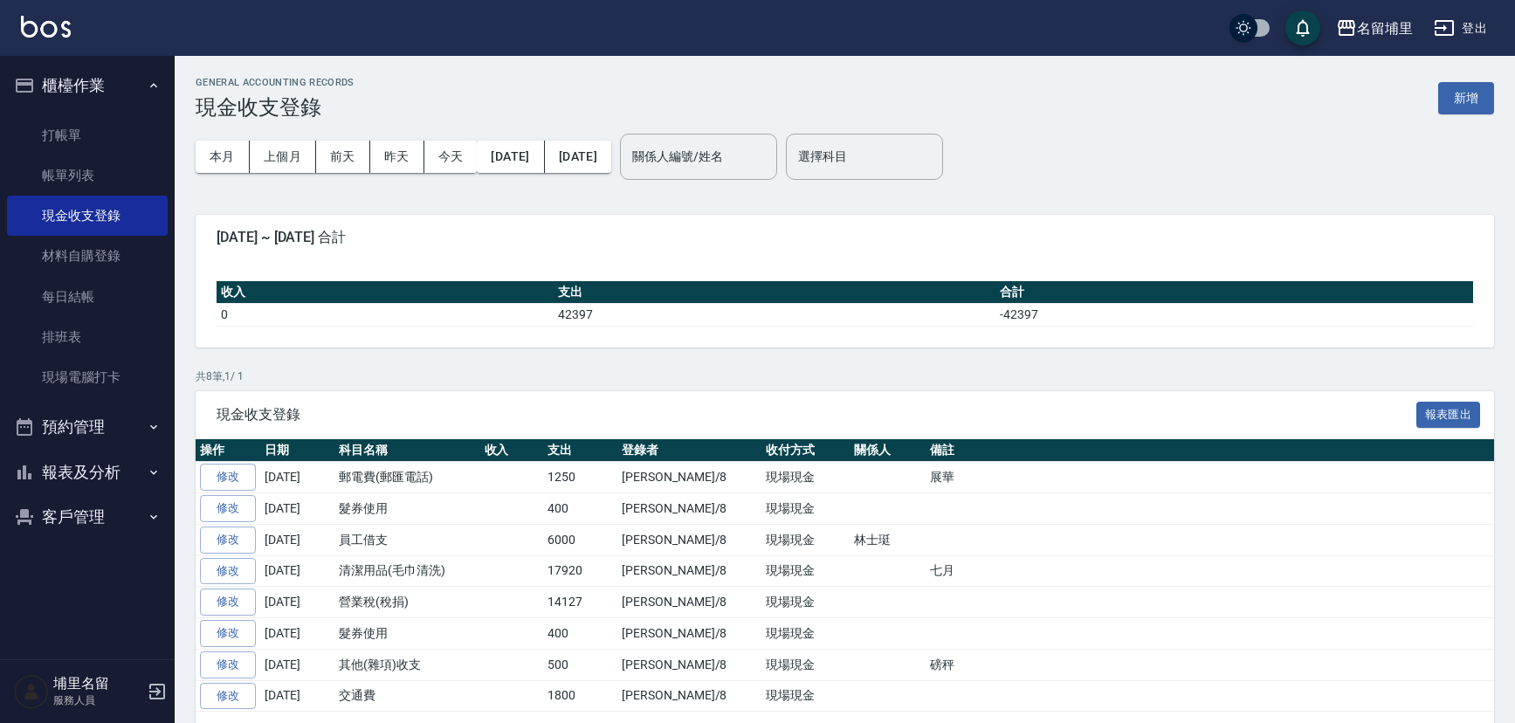
scroll to position [53, 0]
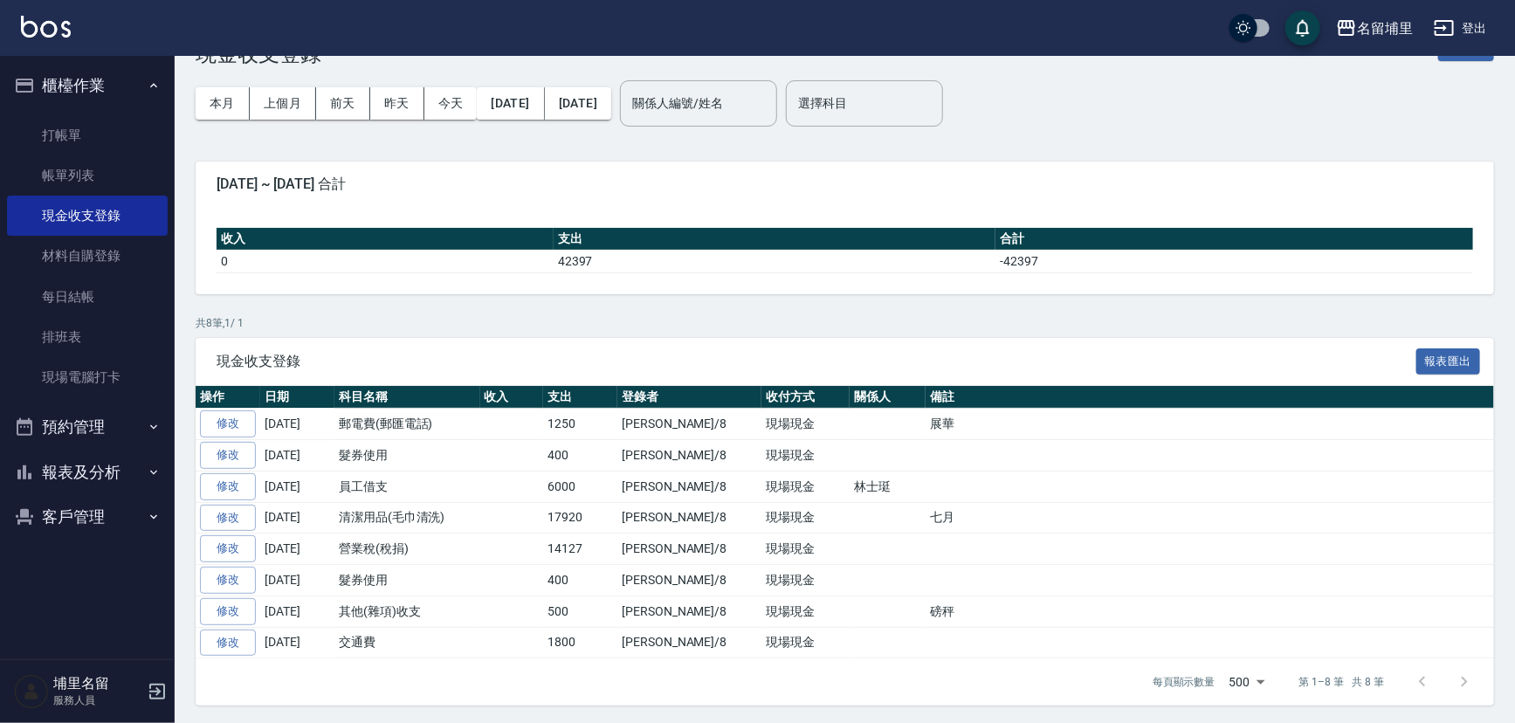
click at [95, 479] on button "報表及分析" at bounding box center [87, 472] width 161 height 45
click at [84, 603] on link "互助日報表" at bounding box center [87, 603] width 161 height 40
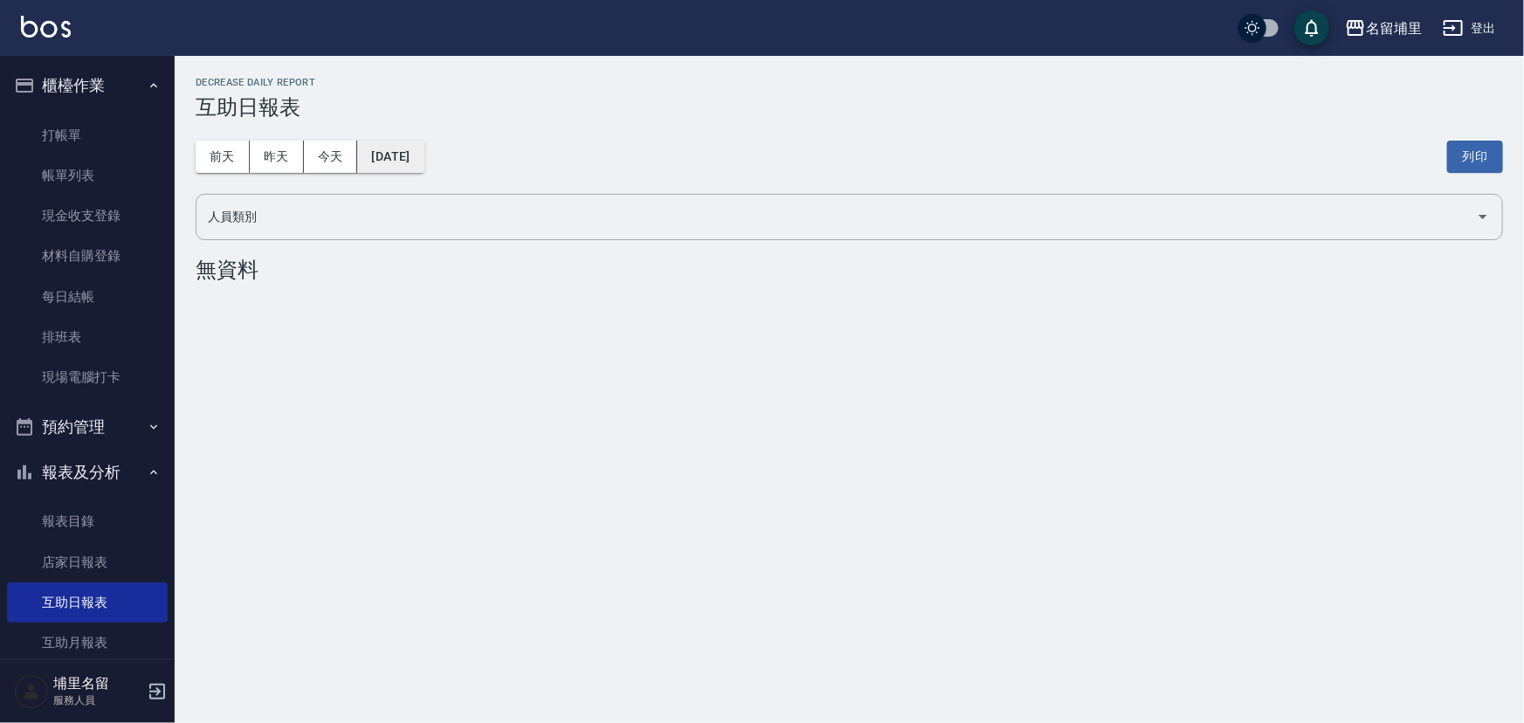
click at [424, 152] on button "[DATE]" at bounding box center [390, 157] width 66 height 32
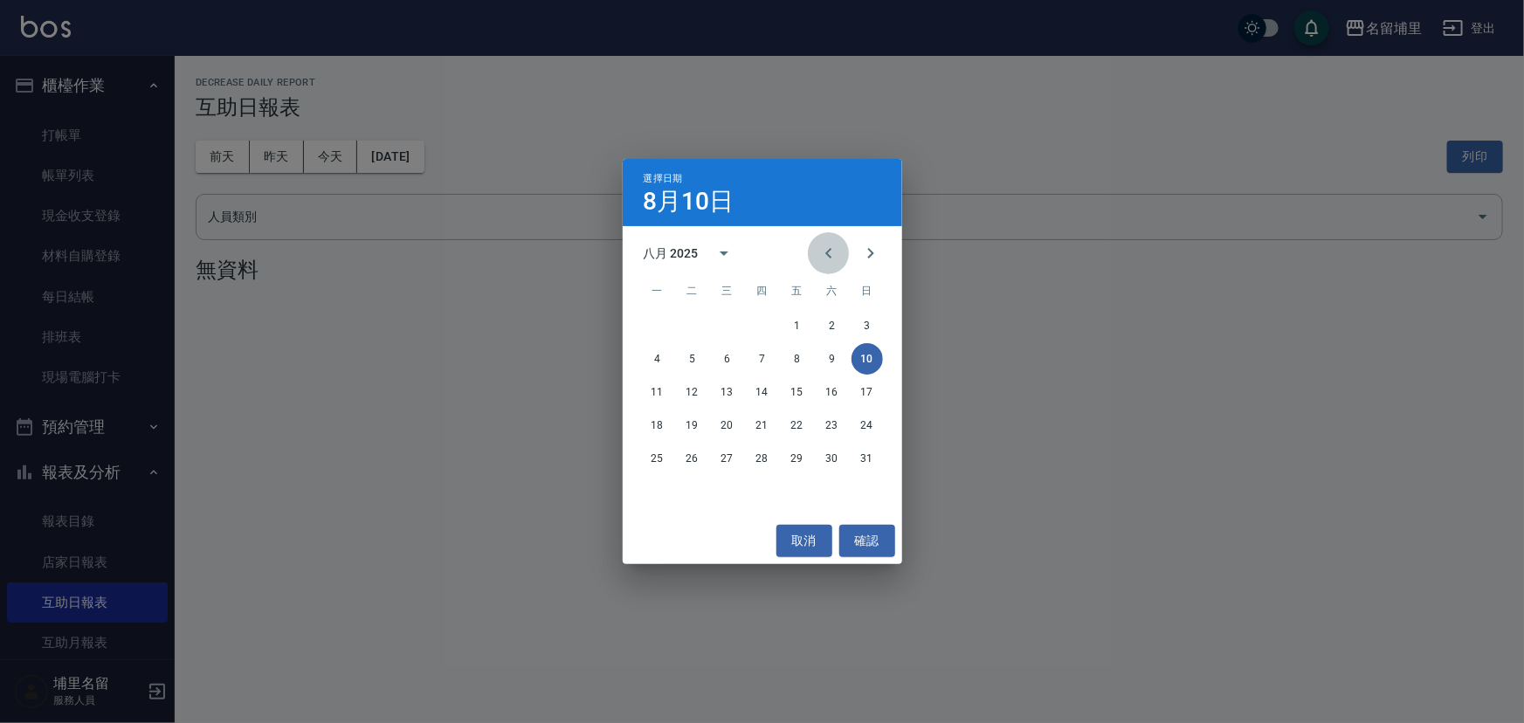
click at [829, 251] on icon "Previous month" at bounding box center [828, 253] width 21 height 21
click at [759, 463] on button "31" at bounding box center [762, 458] width 31 height 31
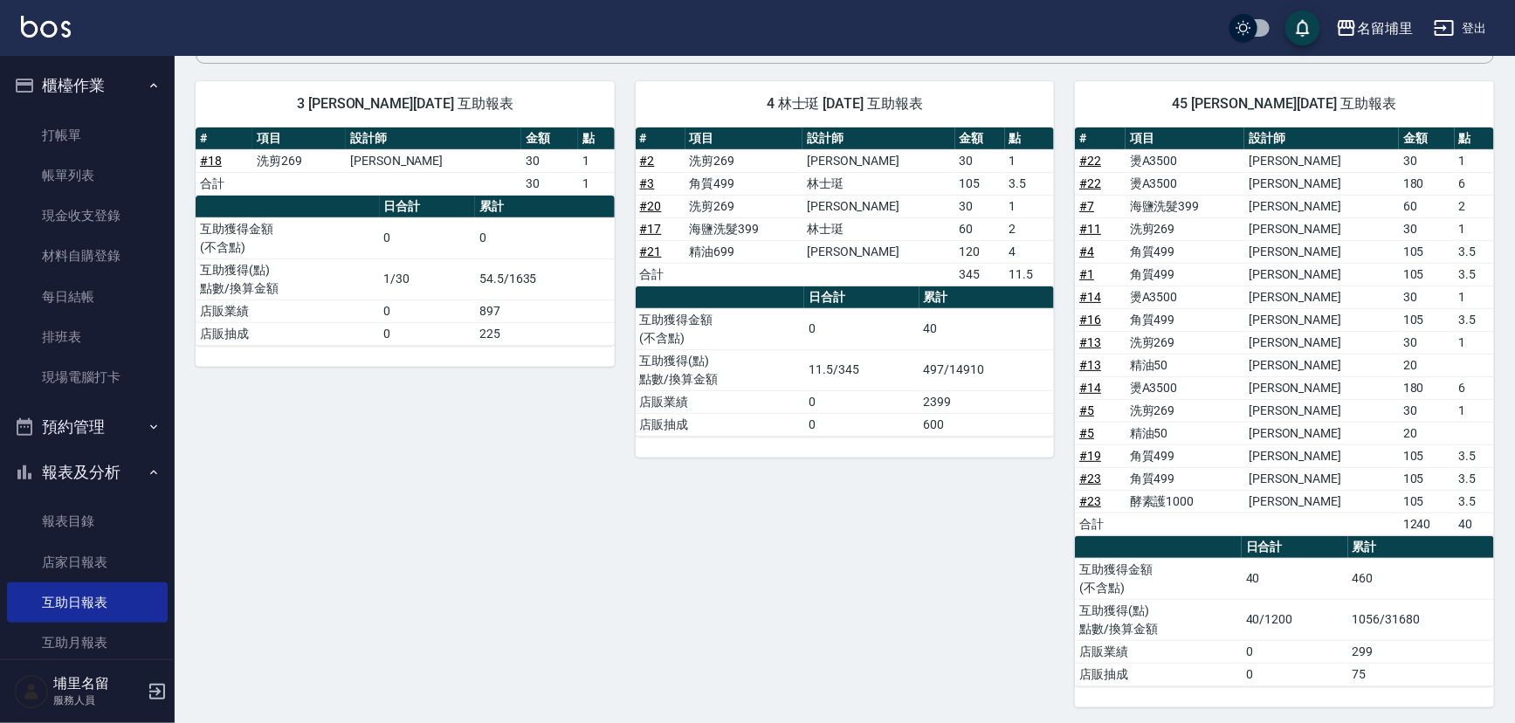
scroll to position [178, 0]
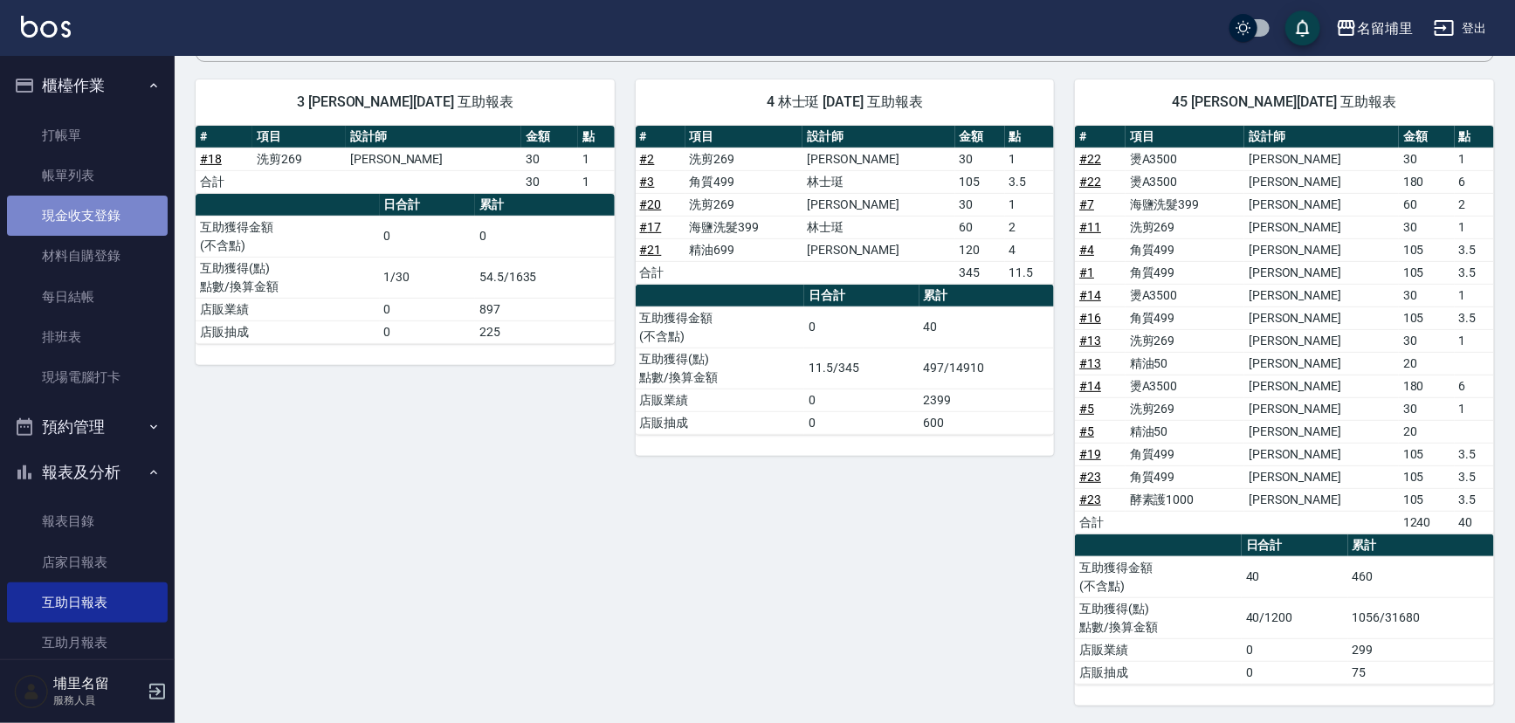
click at [102, 220] on link "現金收支登錄" at bounding box center [87, 216] width 161 height 40
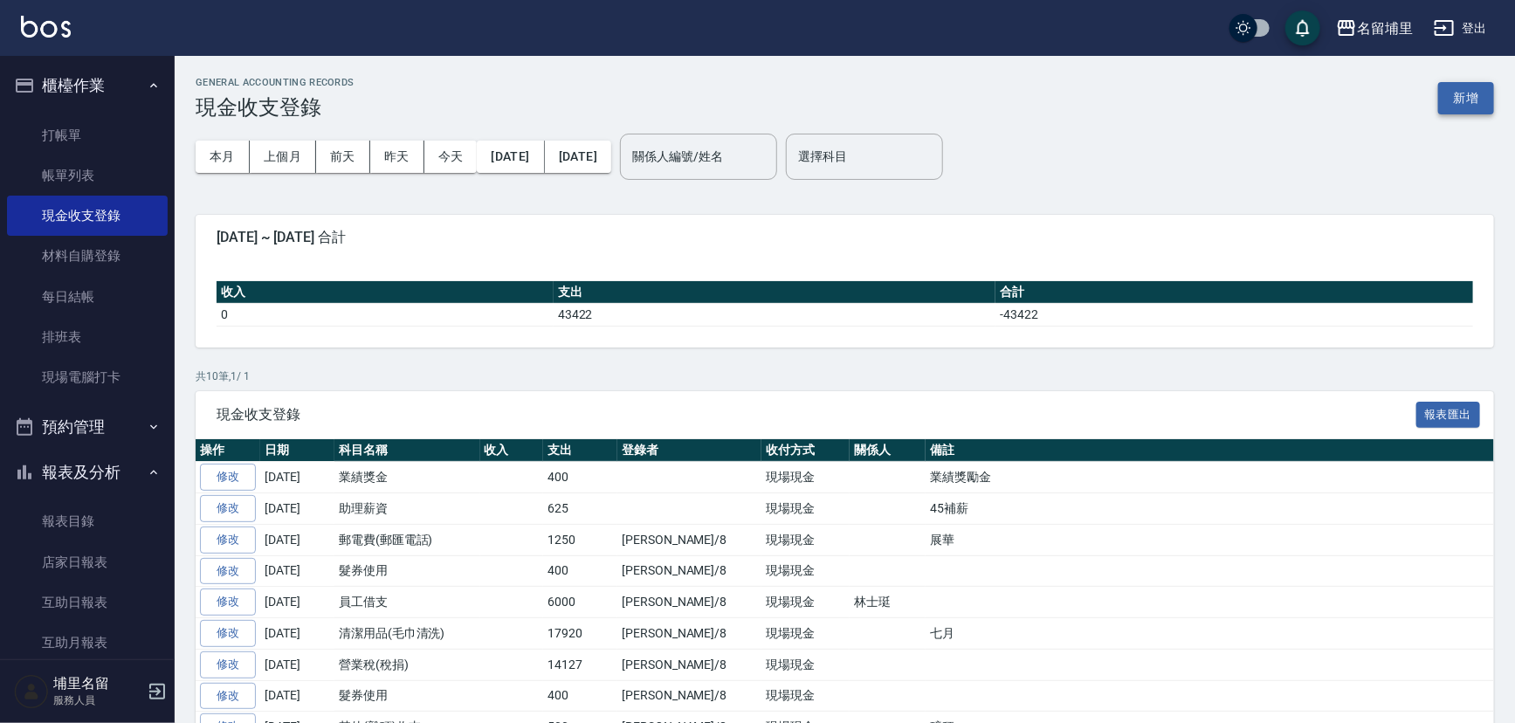
click at [1478, 100] on button "新增" at bounding box center [1467, 98] width 56 height 32
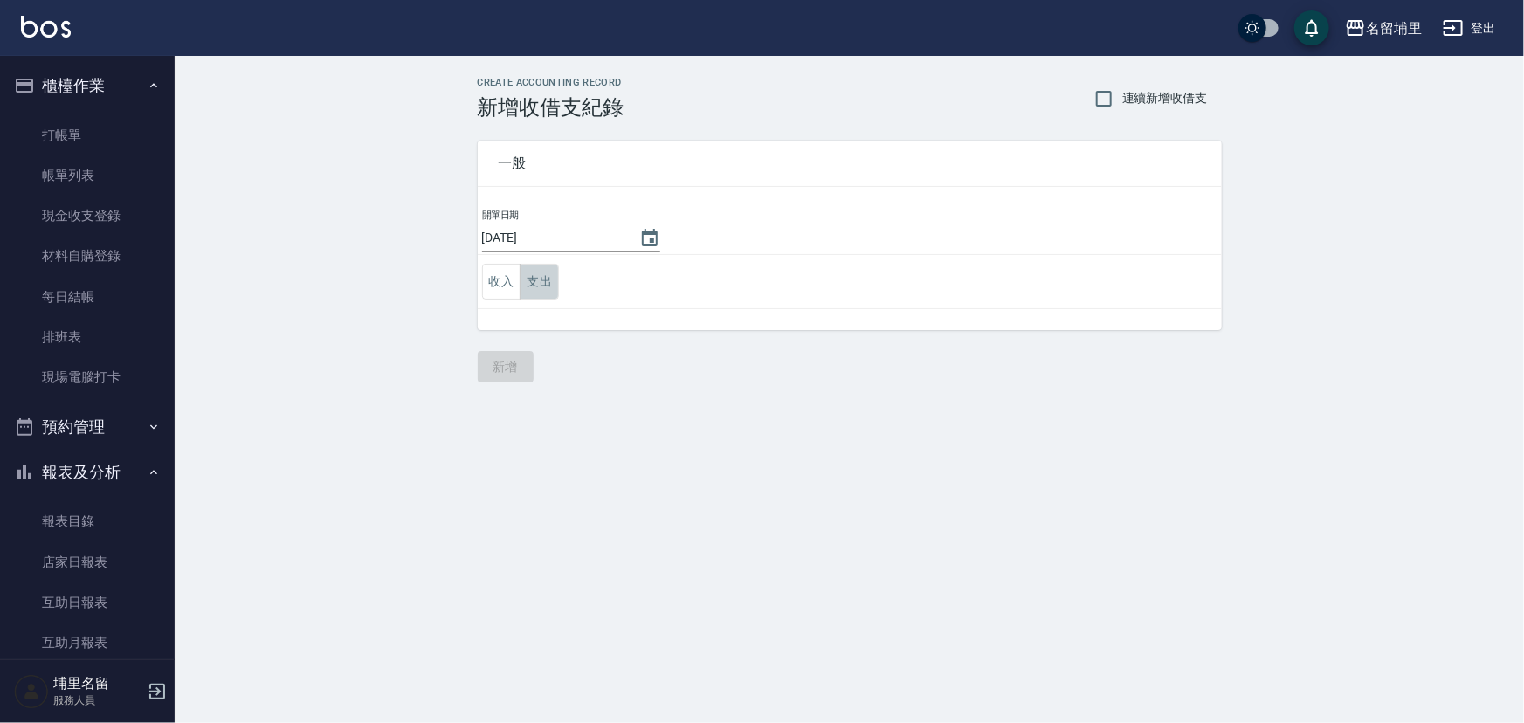
click at [550, 271] on button "支出" at bounding box center [539, 282] width 39 height 36
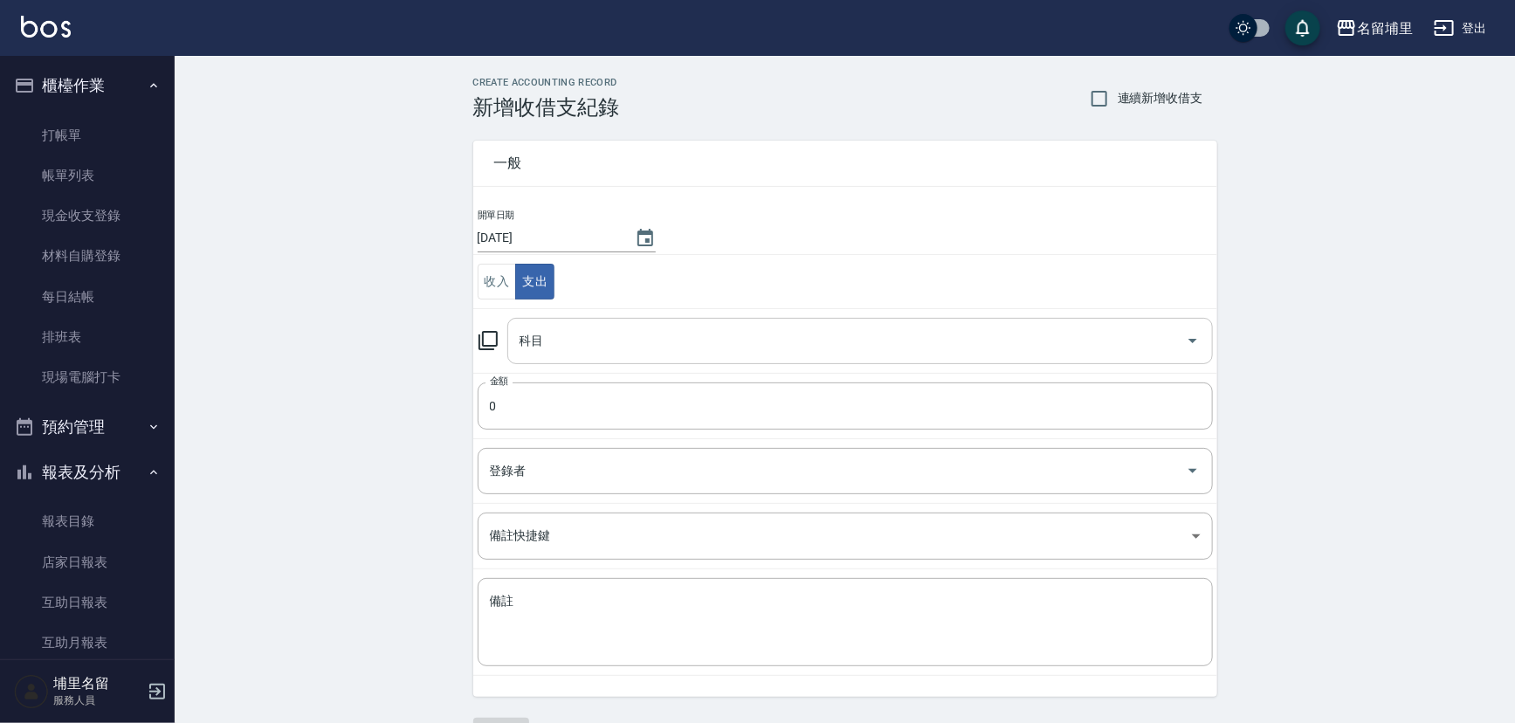
click at [610, 353] on input "科目" at bounding box center [847, 341] width 664 height 31
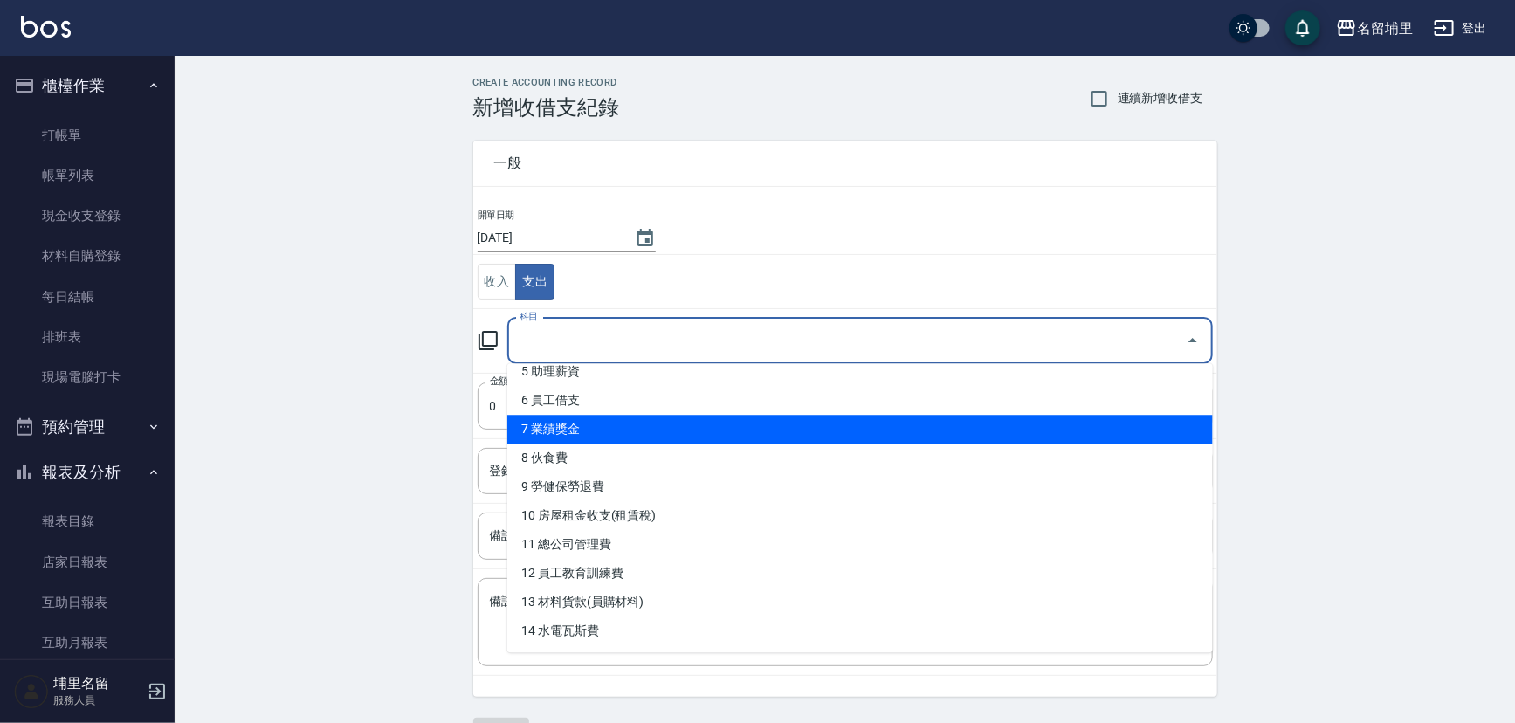
scroll to position [158, 0]
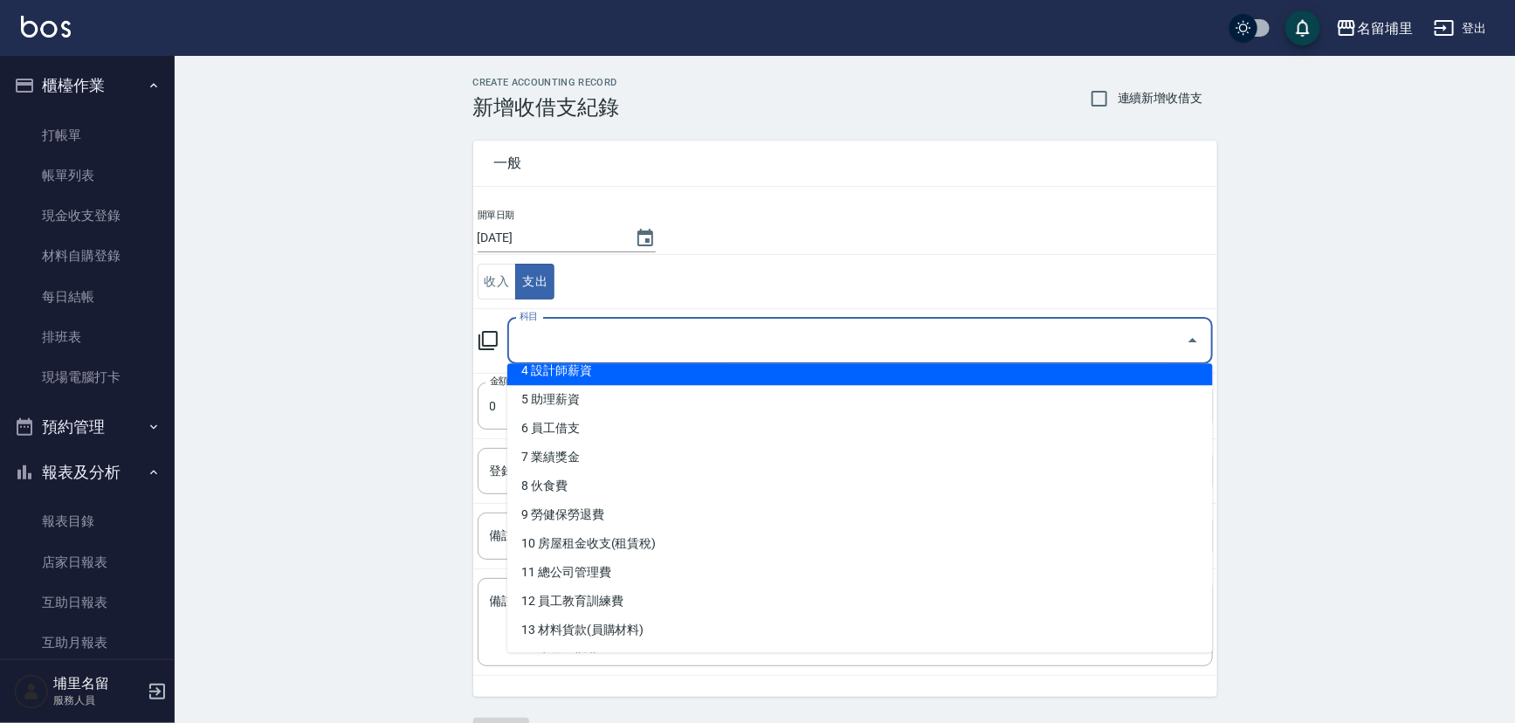
click at [571, 367] on li "4 設計師薪資" at bounding box center [860, 370] width 706 height 29
type input "4 設計師薪資"
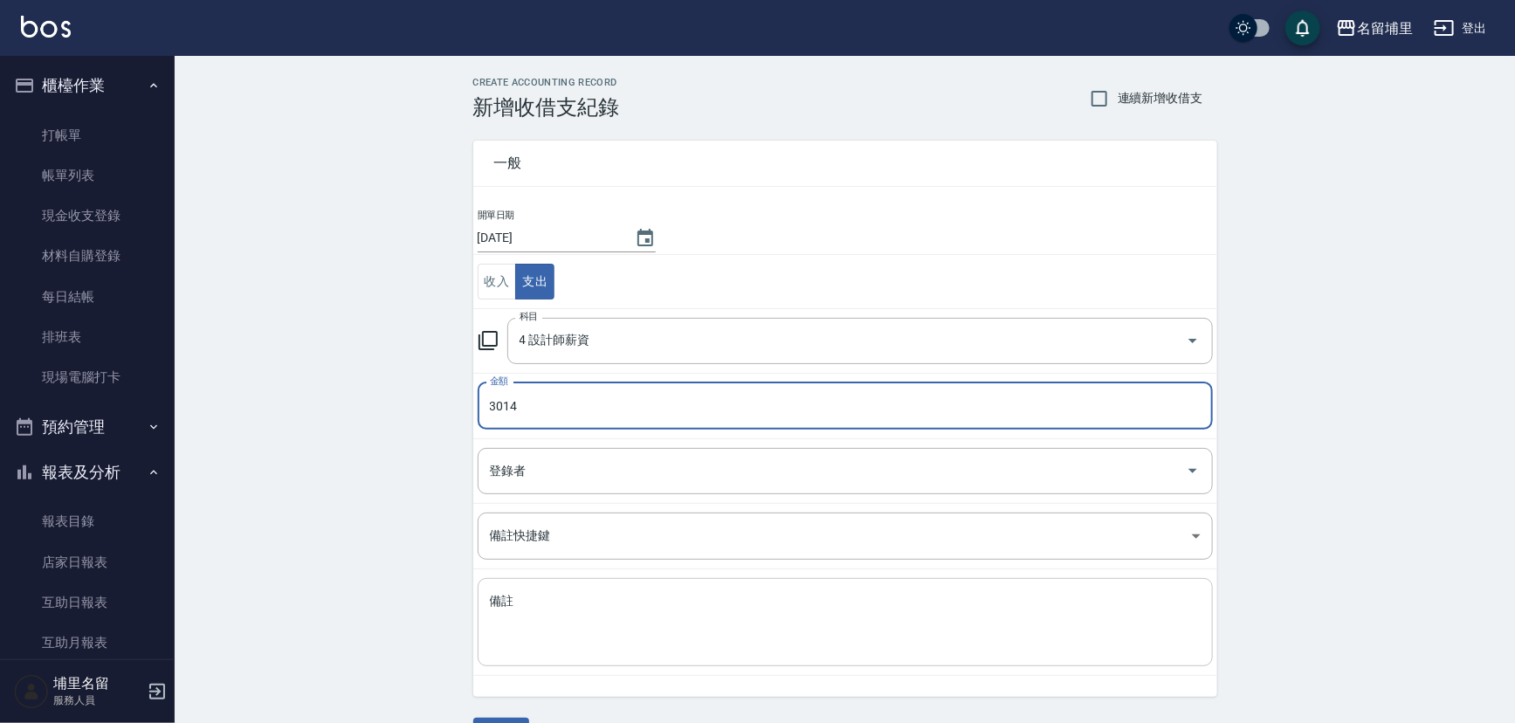
type input "3014"
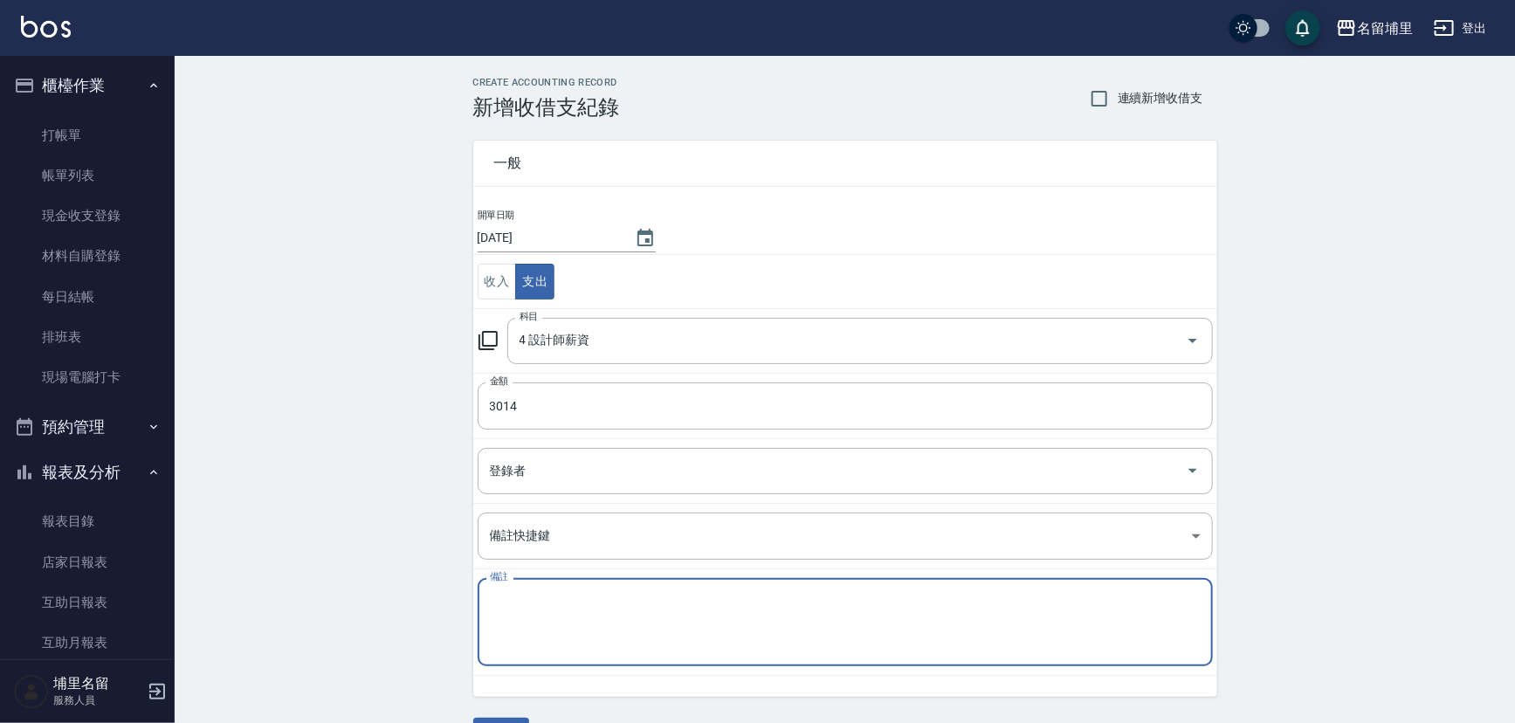
click at [626, 624] on textarea "備註" at bounding box center [845, 622] width 711 height 59
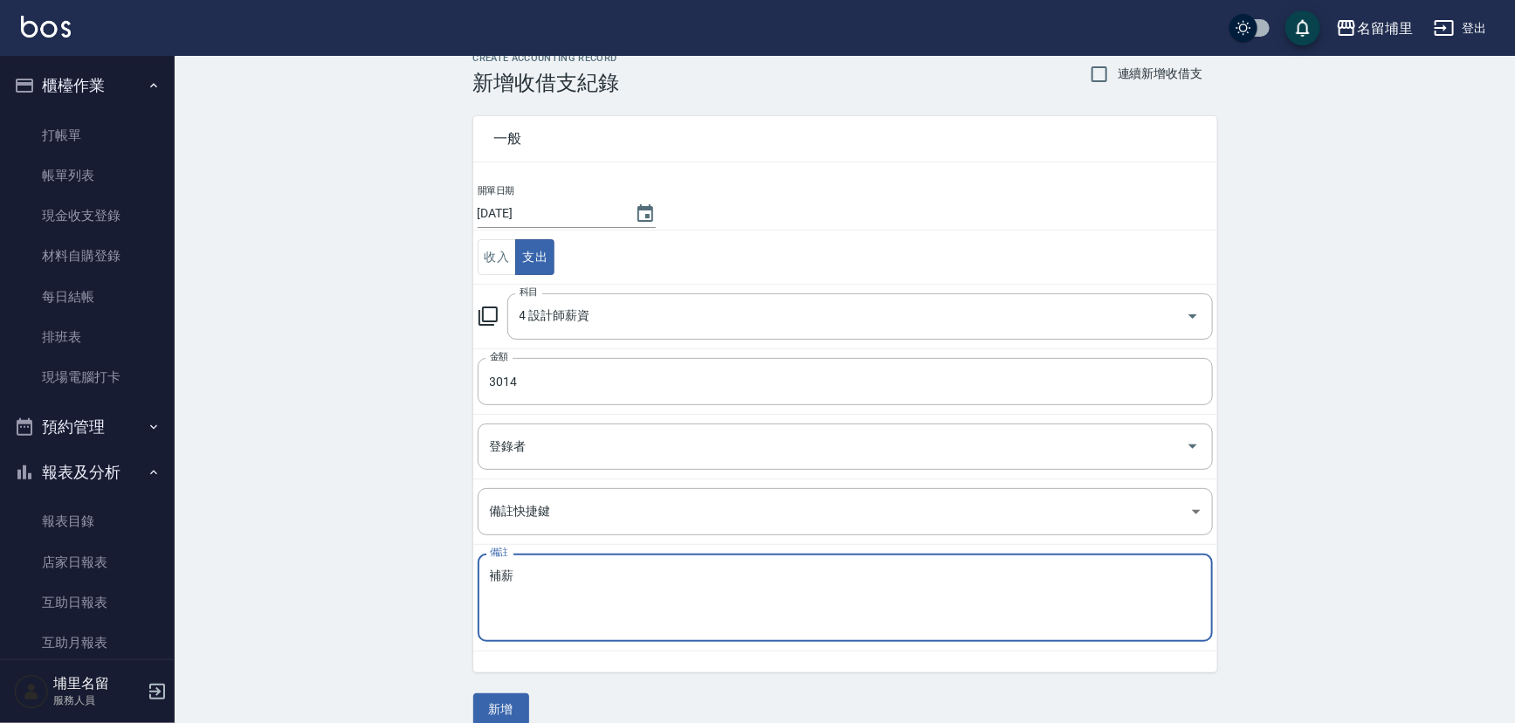
scroll to position [46, 0]
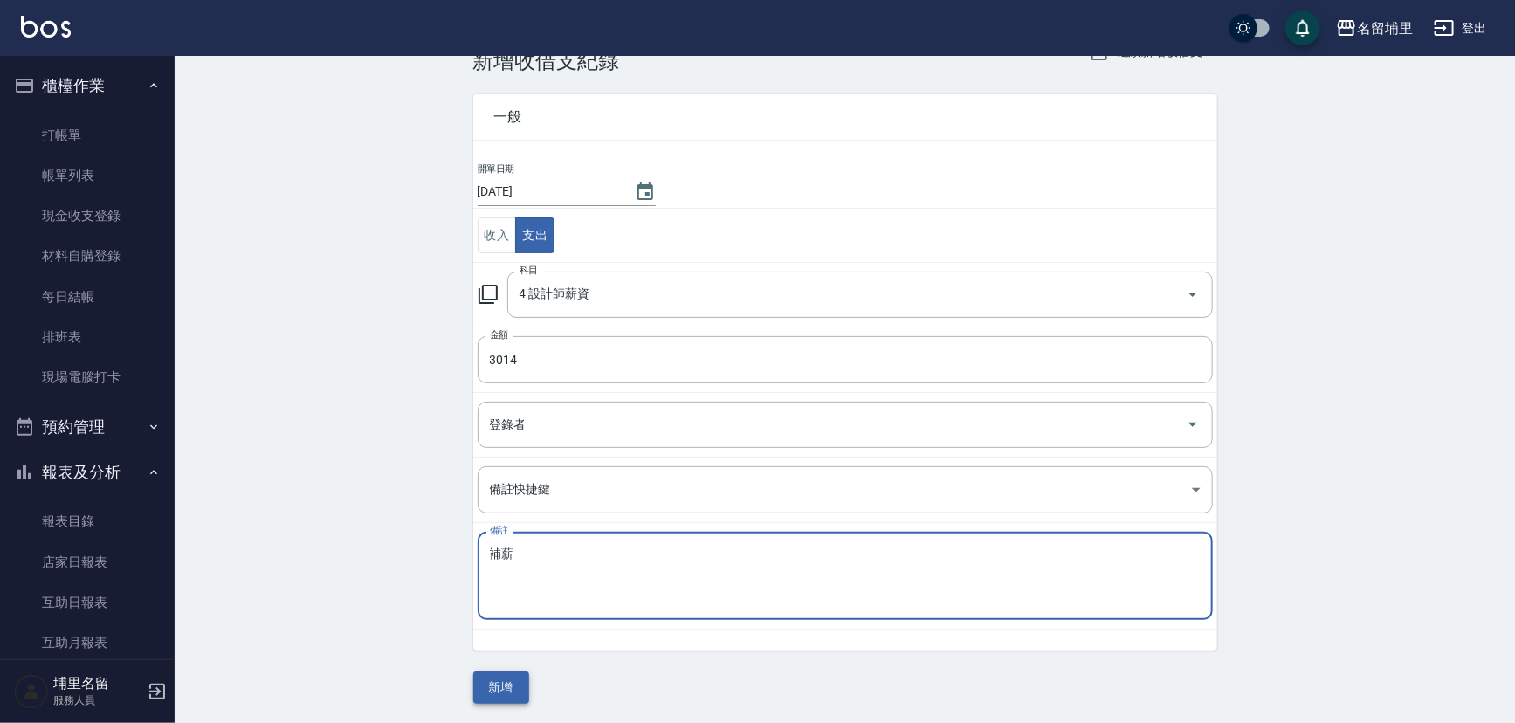
type textarea "補薪"
click at [512, 679] on button "新增" at bounding box center [501, 688] width 56 height 32
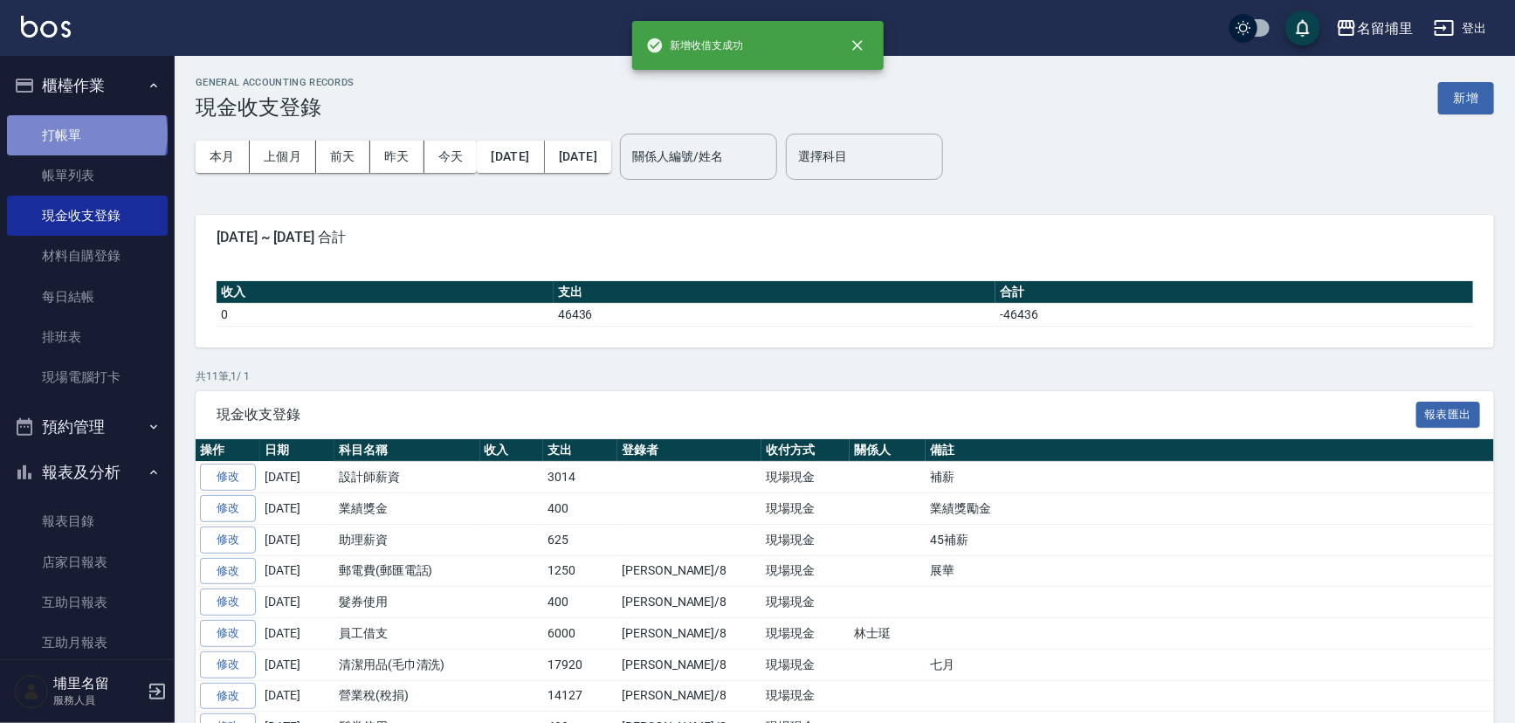
click at [86, 134] on link "打帳單" at bounding box center [87, 135] width 161 height 40
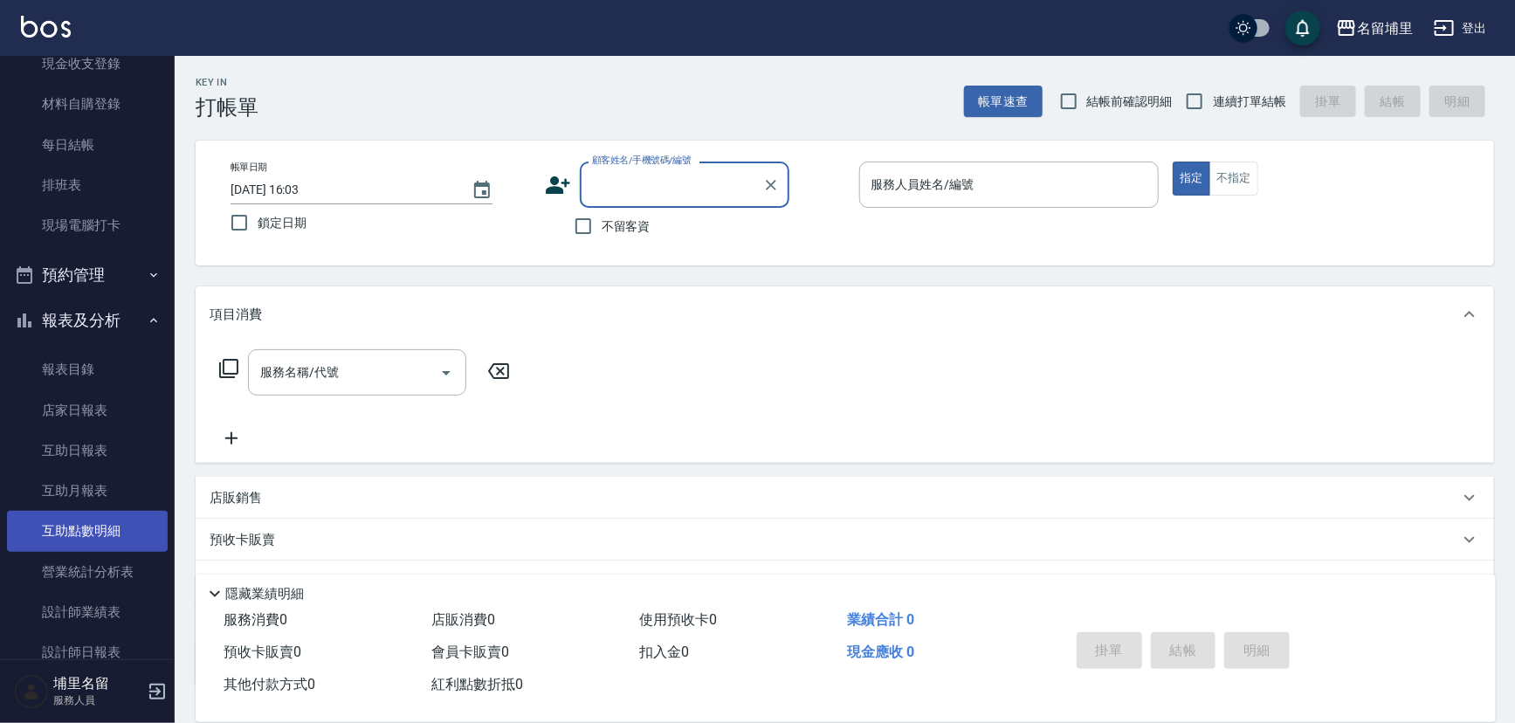
scroll to position [158, 0]
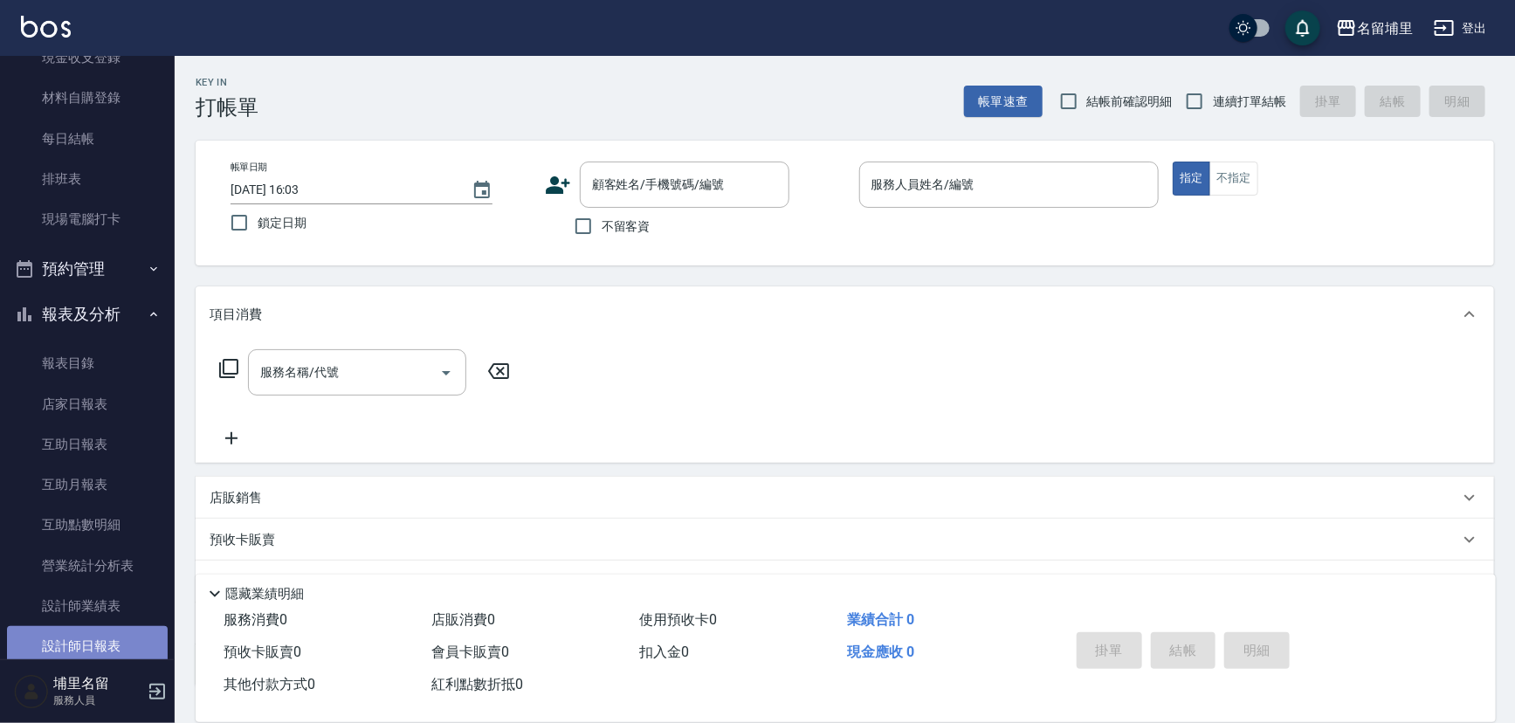
click at [127, 637] on link "設計師日報表" at bounding box center [87, 646] width 161 height 40
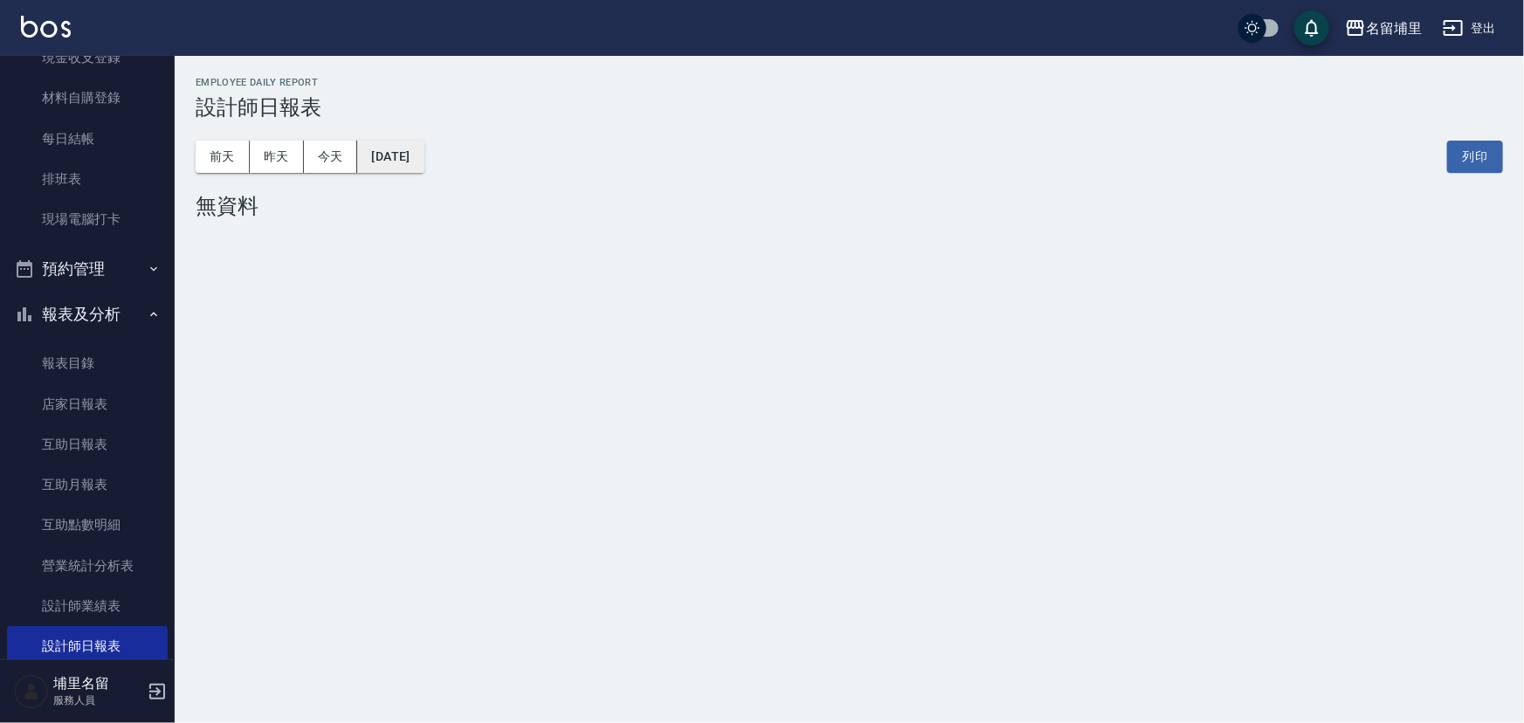
click at [397, 156] on button "[DATE]" at bounding box center [390, 157] width 66 height 32
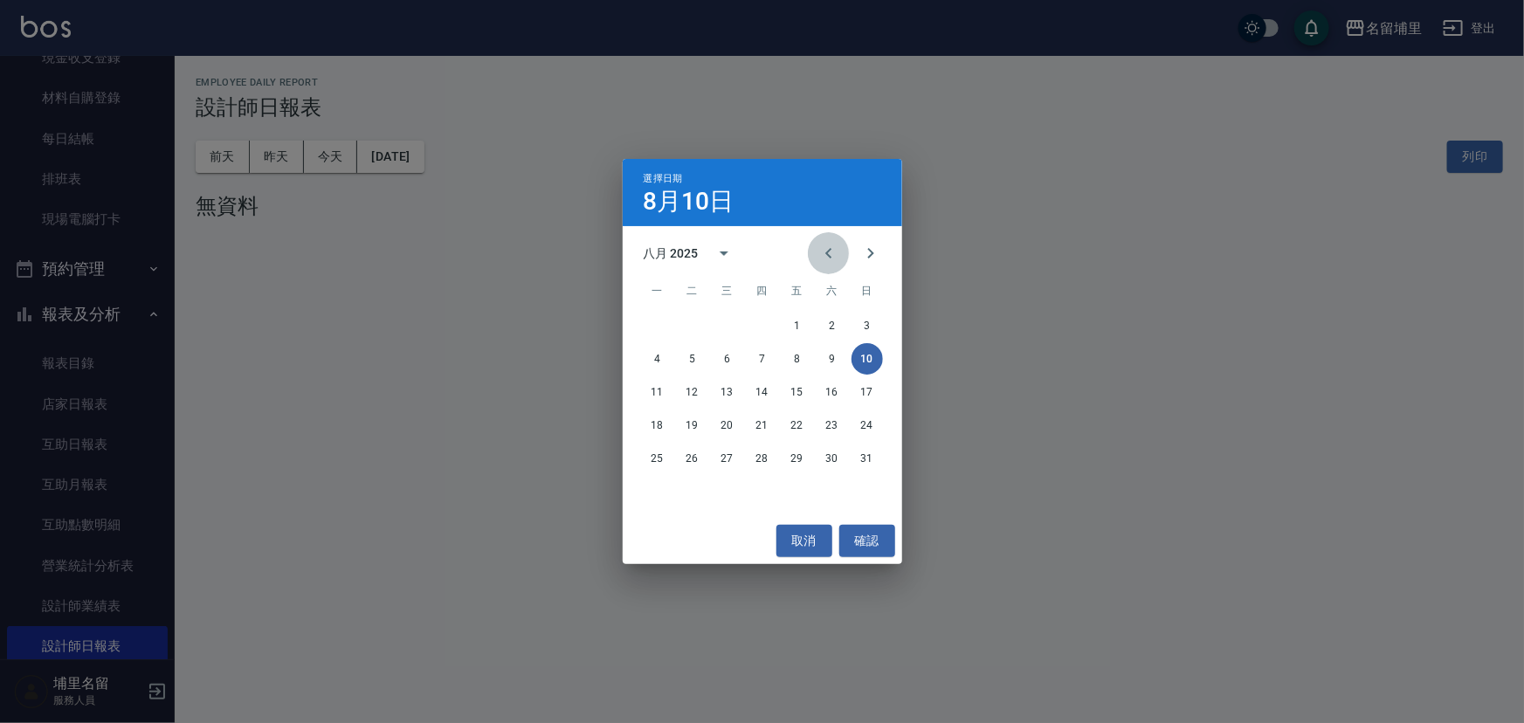
click at [834, 255] on icon "Previous month" at bounding box center [828, 253] width 21 height 21
click at [769, 466] on button "31" at bounding box center [762, 458] width 31 height 31
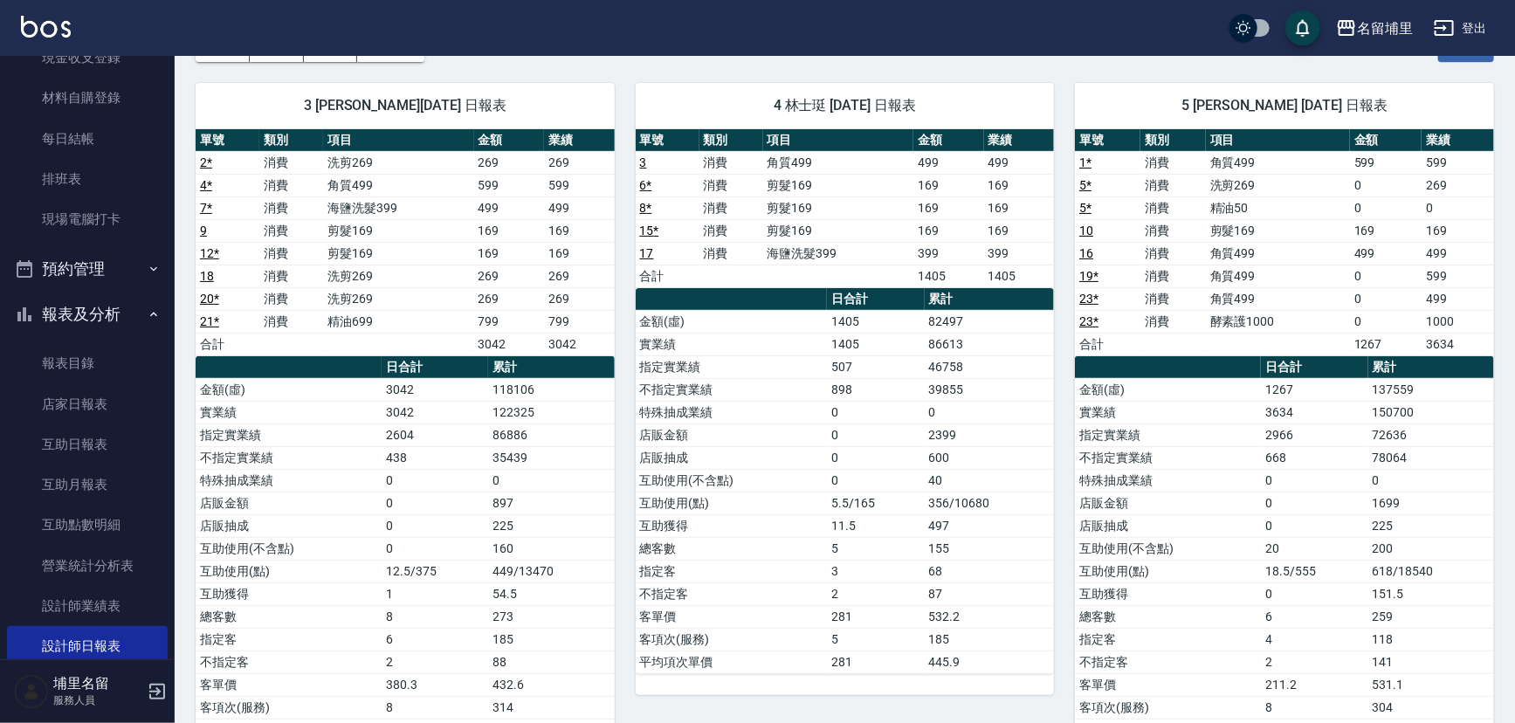
scroll to position [158, 0]
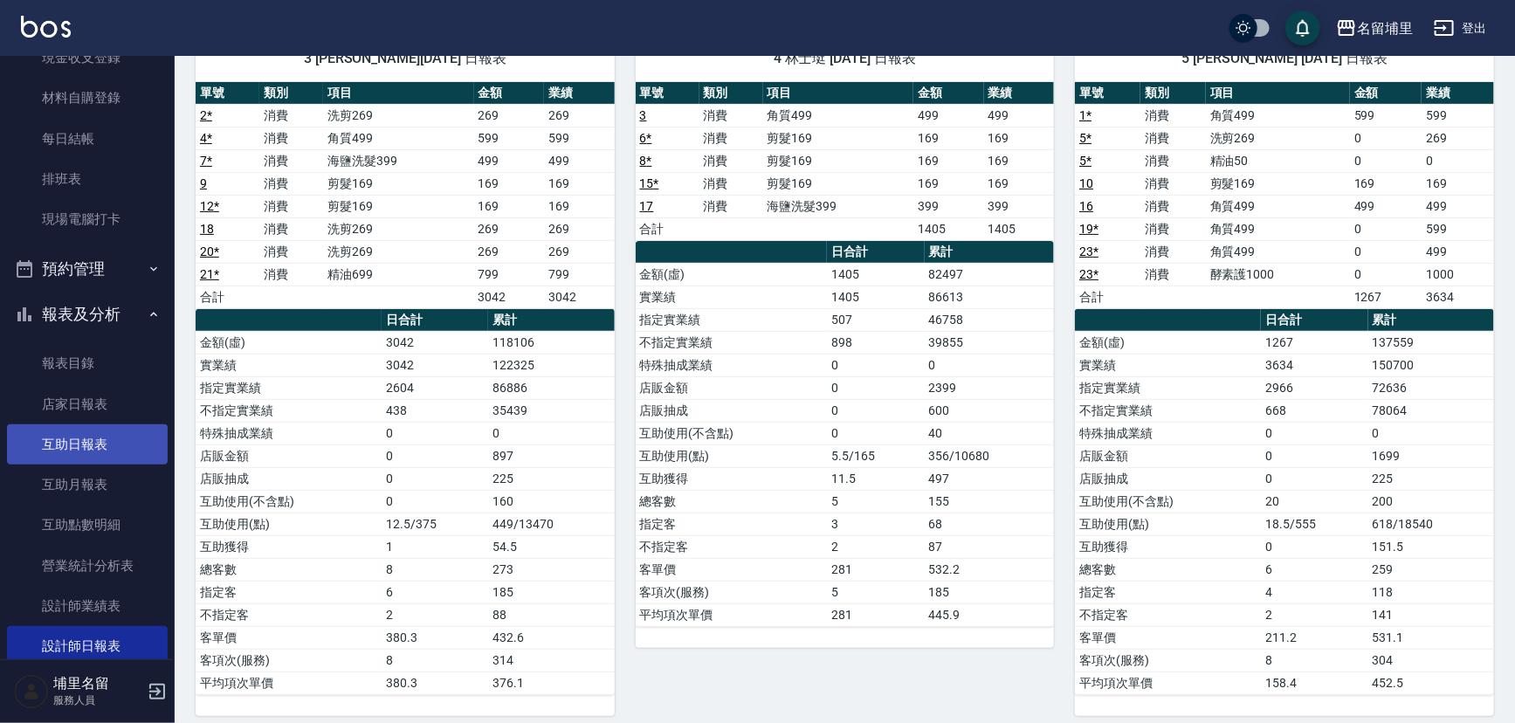
click at [86, 455] on link "互助日報表" at bounding box center [87, 444] width 161 height 40
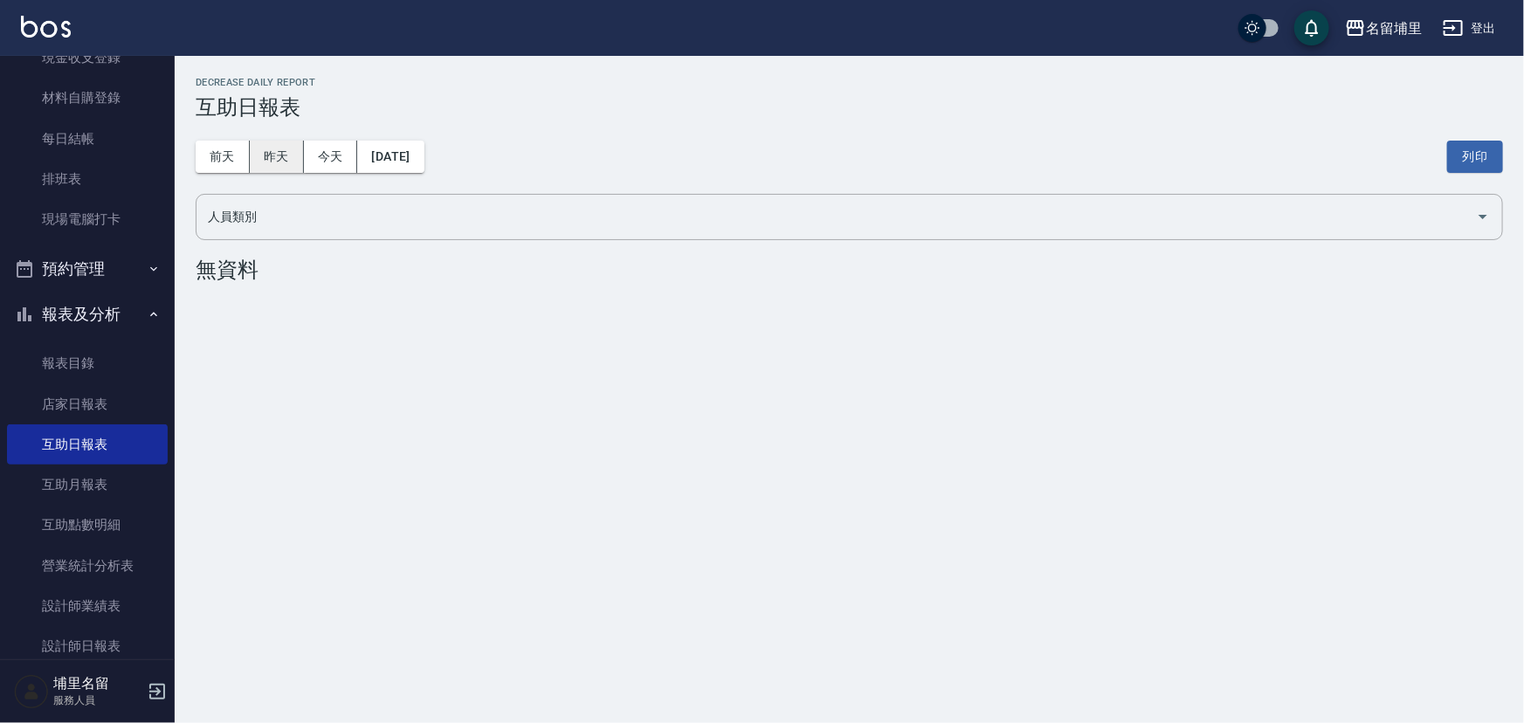
click at [276, 163] on button "昨天" at bounding box center [277, 157] width 54 height 32
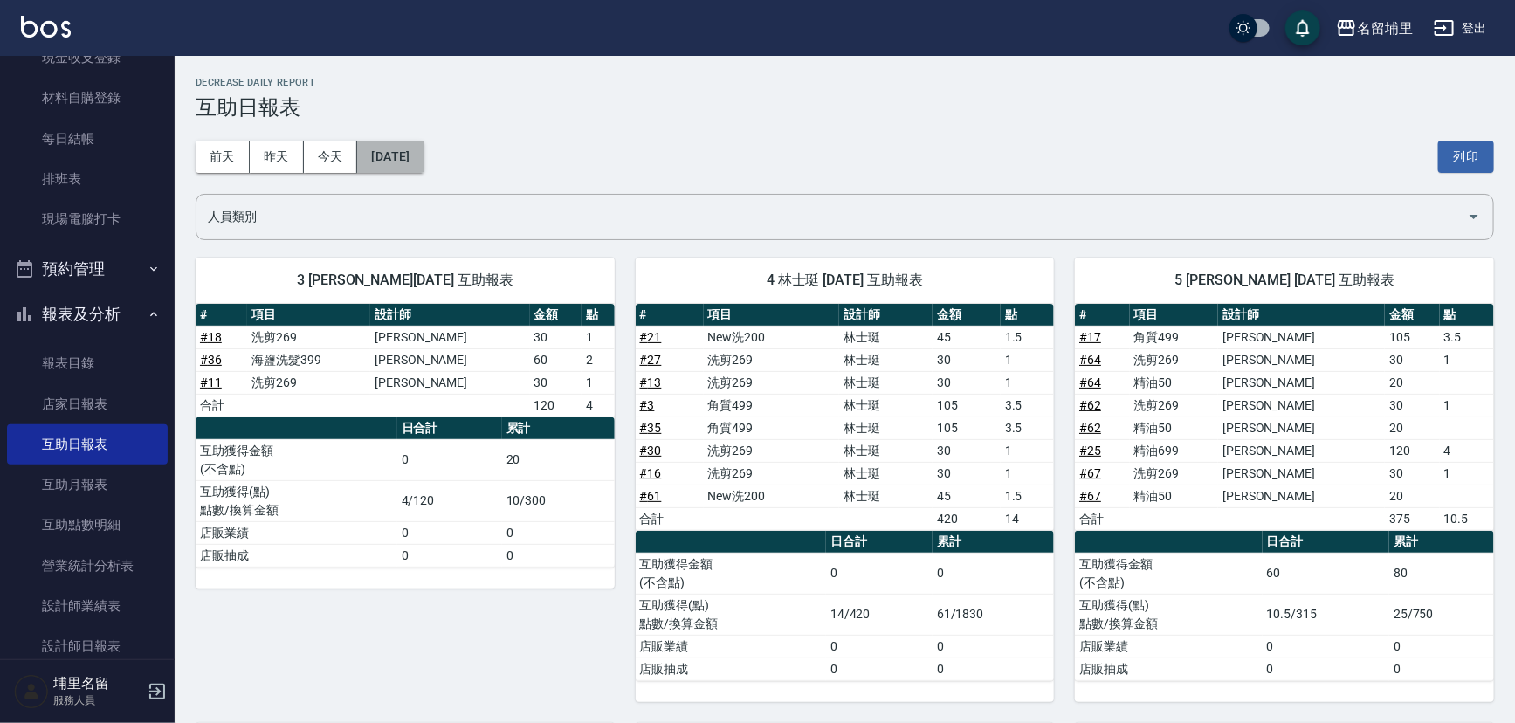
click at [424, 158] on button "[DATE]" at bounding box center [390, 157] width 66 height 32
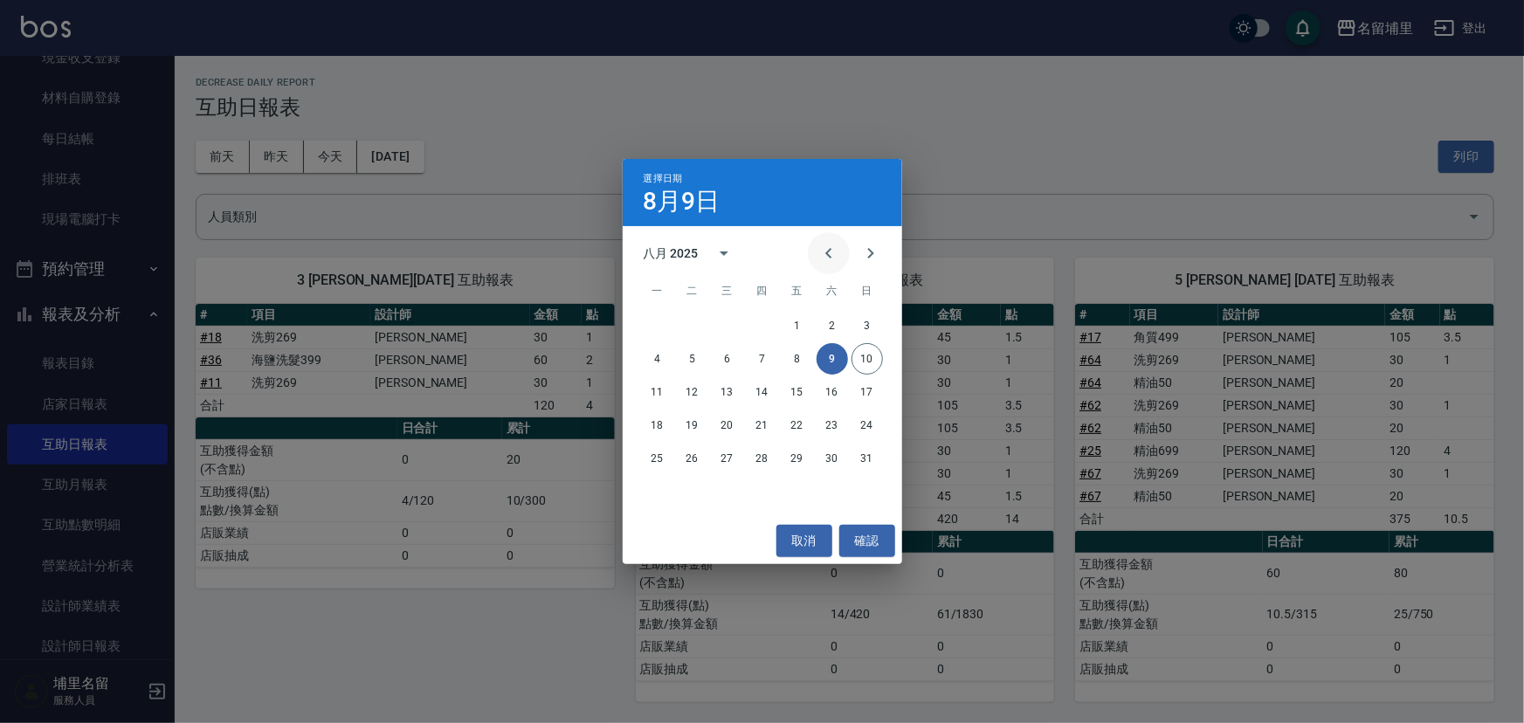
click at [818, 255] on icon "Previous month" at bounding box center [828, 253] width 21 height 21
click at [766, 456] on button "31" at bounding box center [762, 458] width 31 height 31
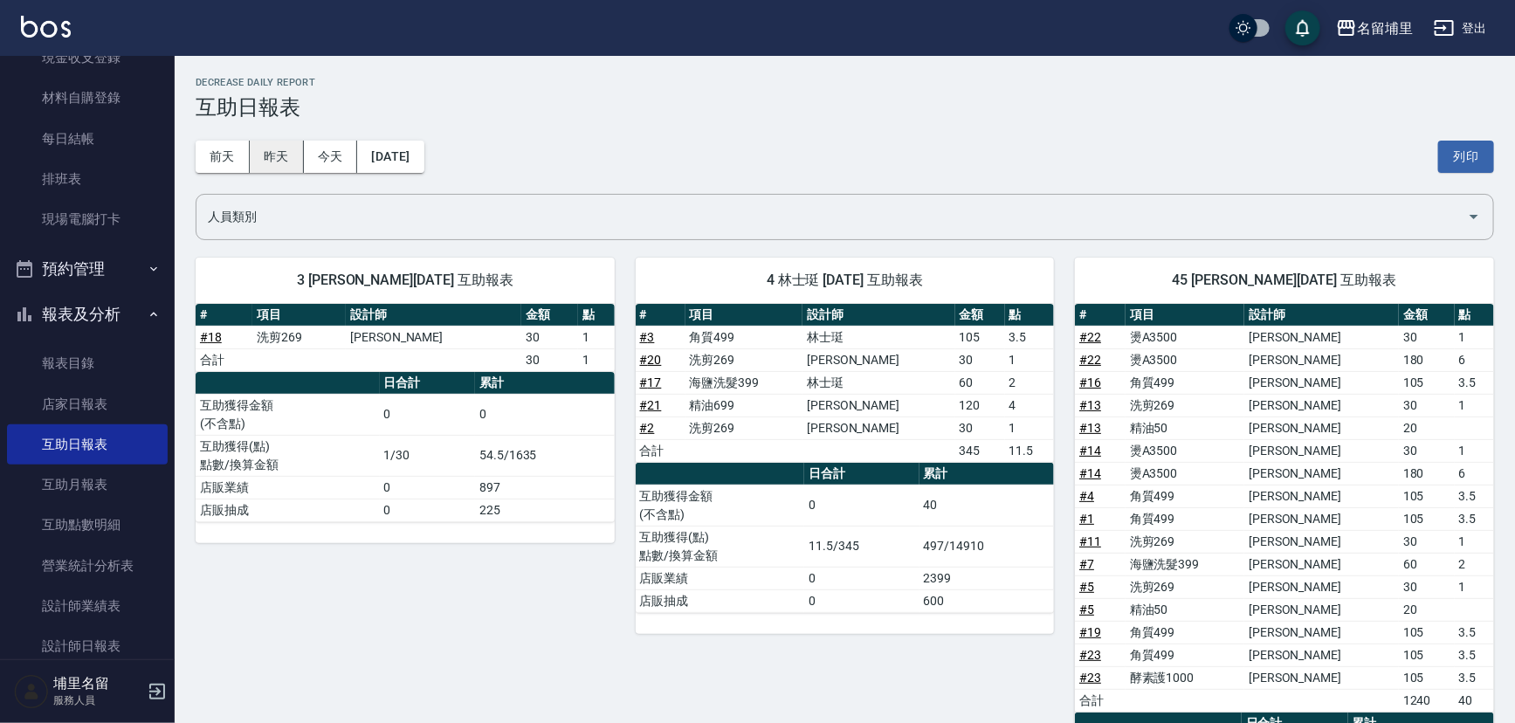
click at [282, 155] on button "昨天" at bounding box center [277, 157] width 54 height 32
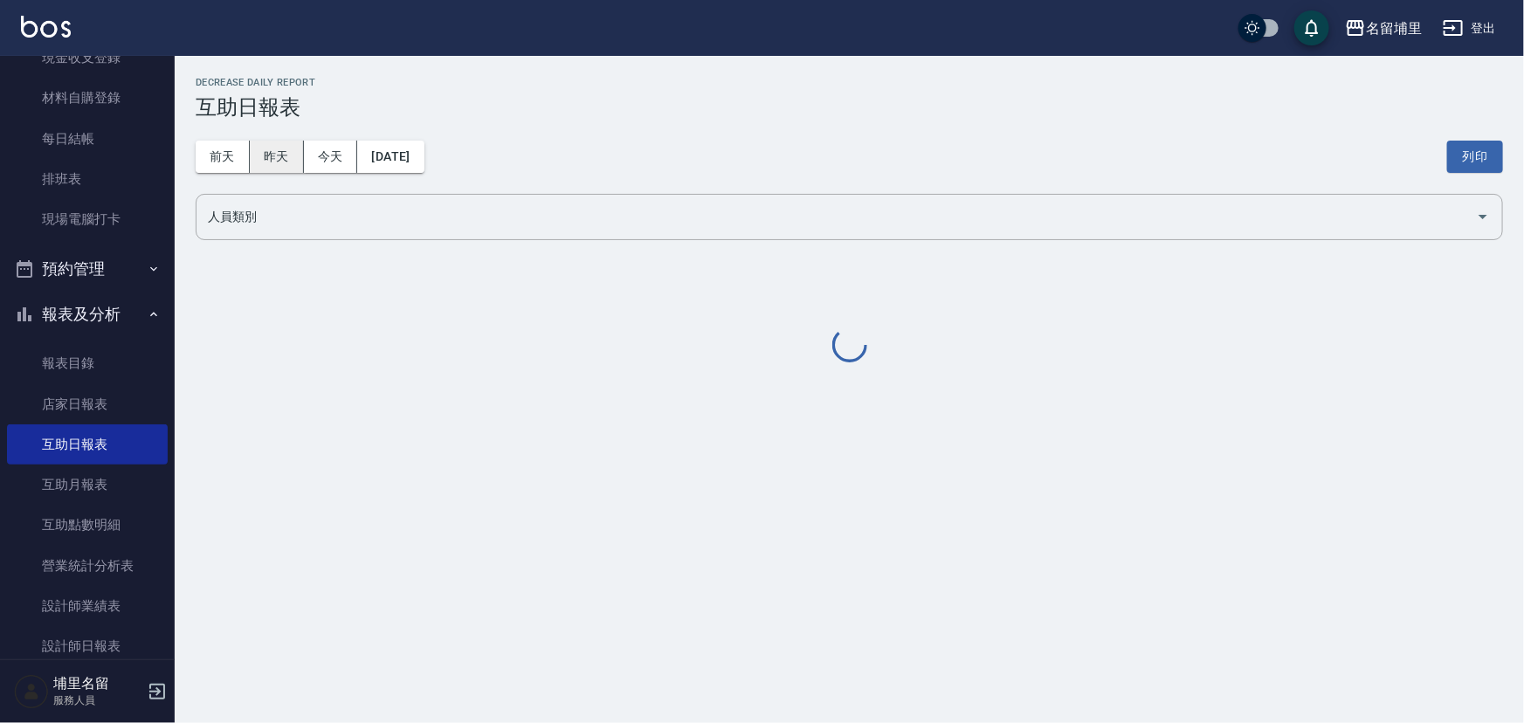
click at [282, 155] on button "昨天" at bounding box center [277, 157] width 54 height 32
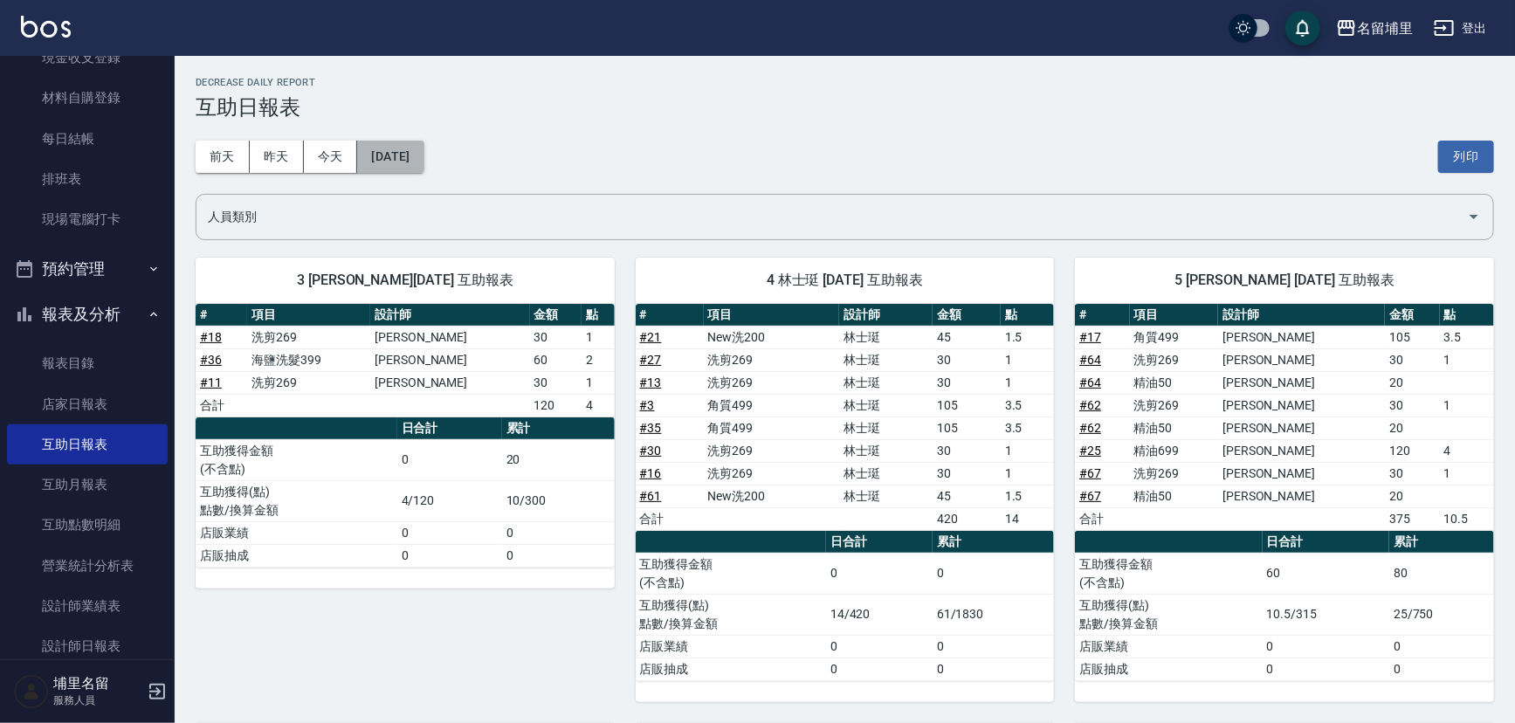
click at [424, 161] on button "[DATE]" at bounding box center [390, 157] width 66 height 32
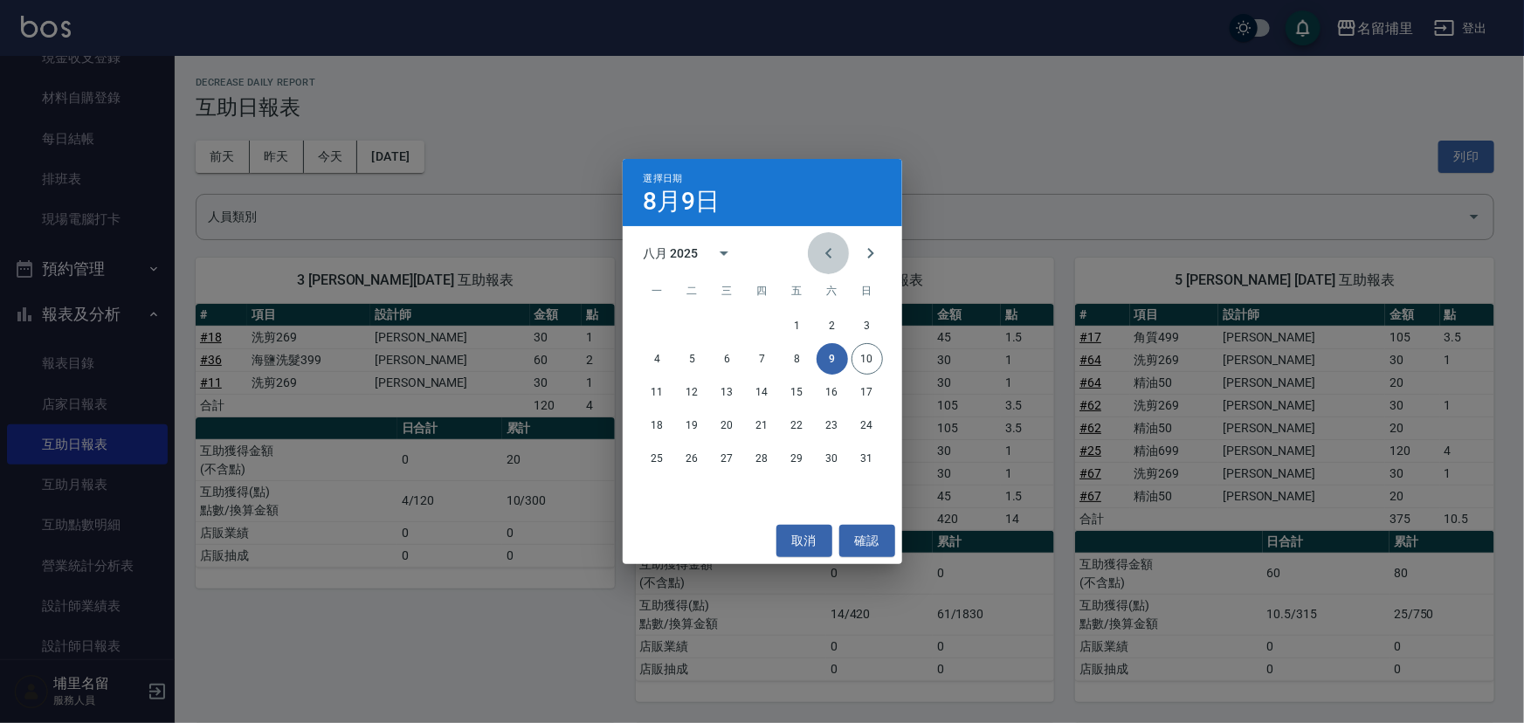
drag, startPoint x: 829, startPoint y: 256, endPoint x: 825, endPoint y: 350, distance: 94.4
click at [829, 256] on icon "Previous month" at bounding box center [828, 253] width 6 height 10
click at [730, 463] on button "30" at bounding box center [727, 458] width 31 height 31
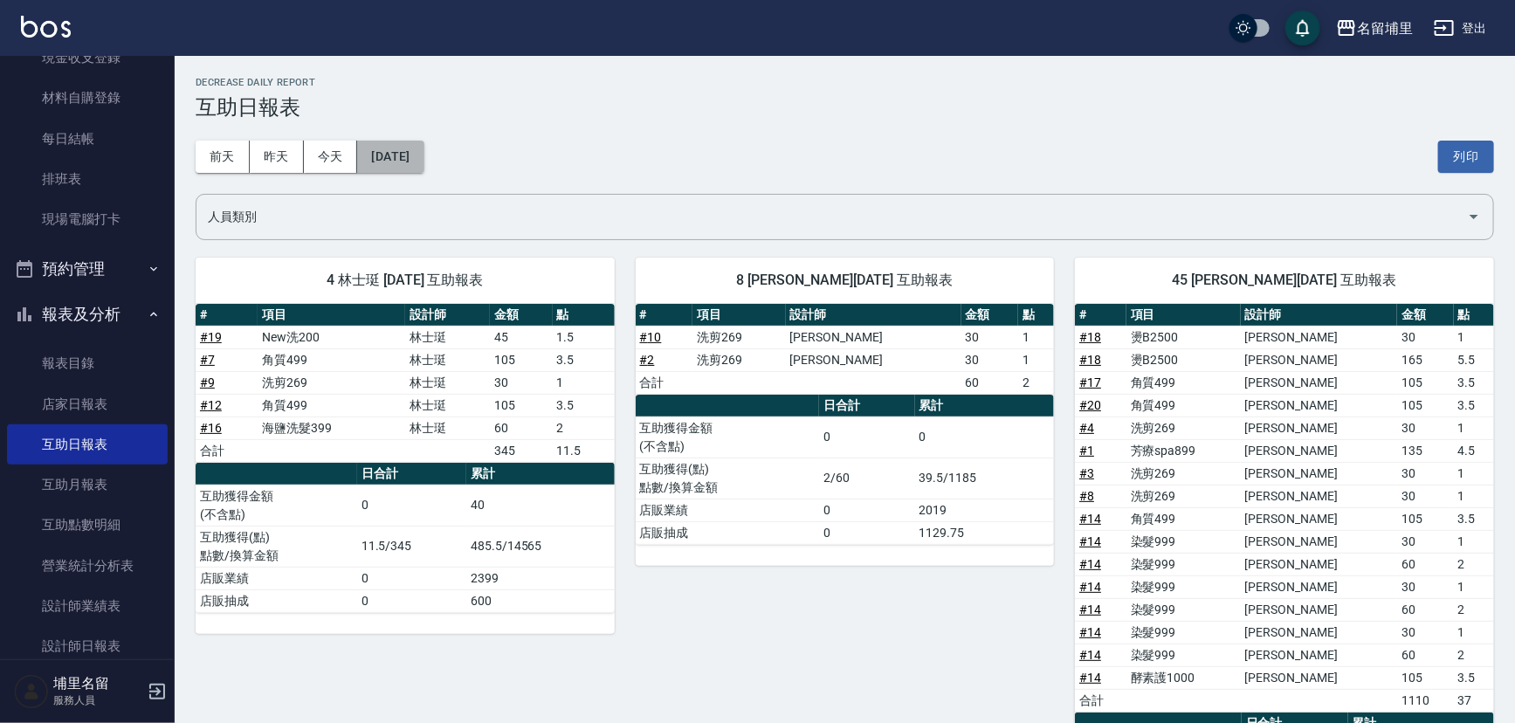
click at [396, 162] on button "[DATE]" at bounding box center [390, 157] width 66 height 32
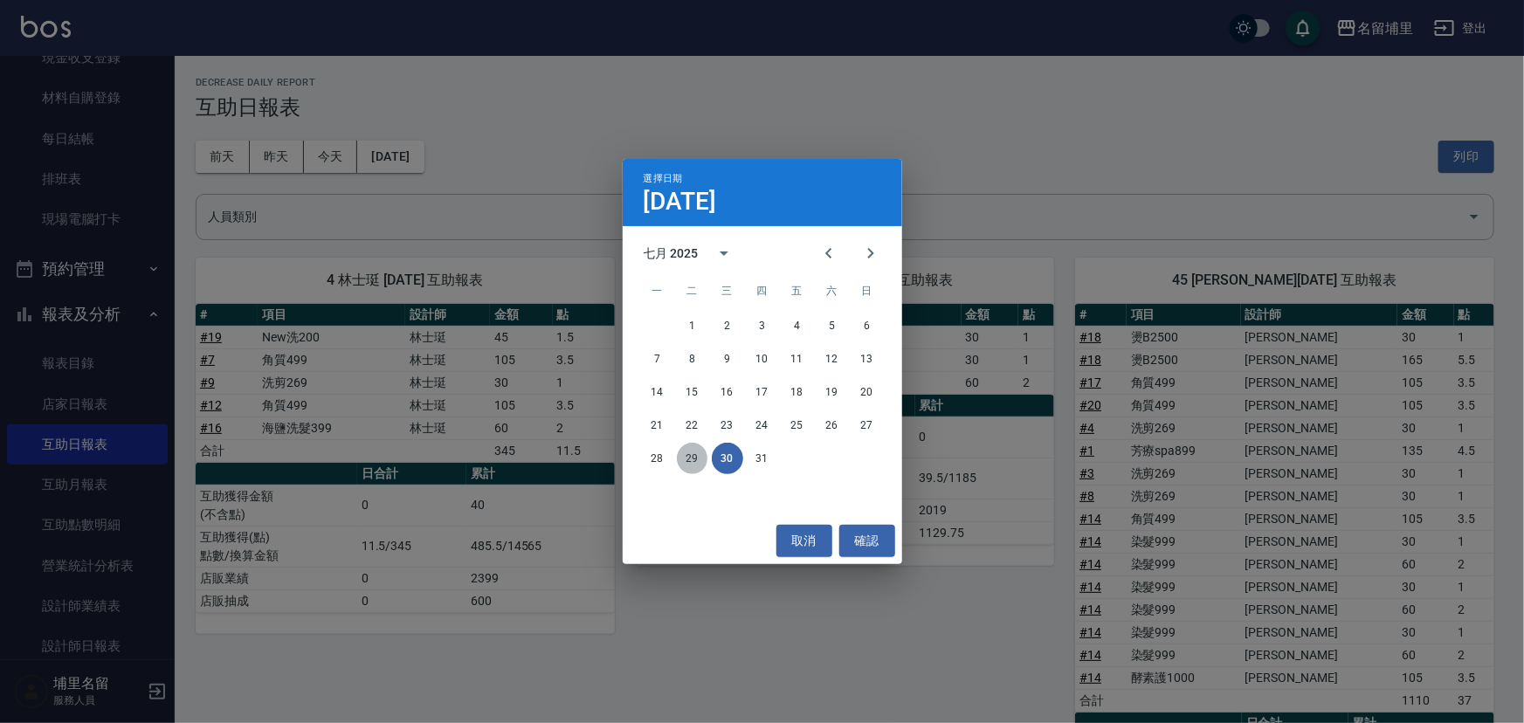
click at [705, 455] on button "29" at bounding box center [692, 458] width 31 height 31
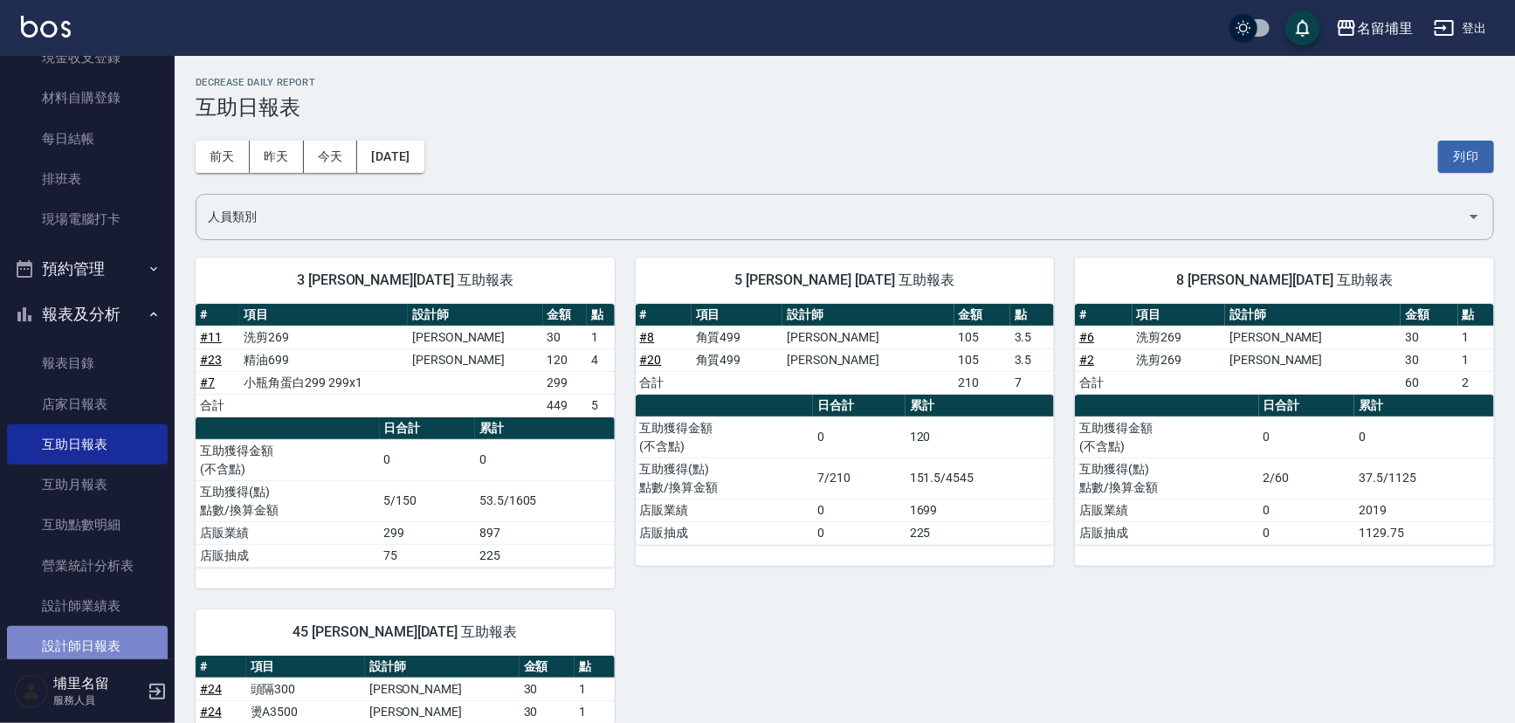
click at [100, 656] on link "設計師日報表" at bounding box center [87, 646] width 161 height 40
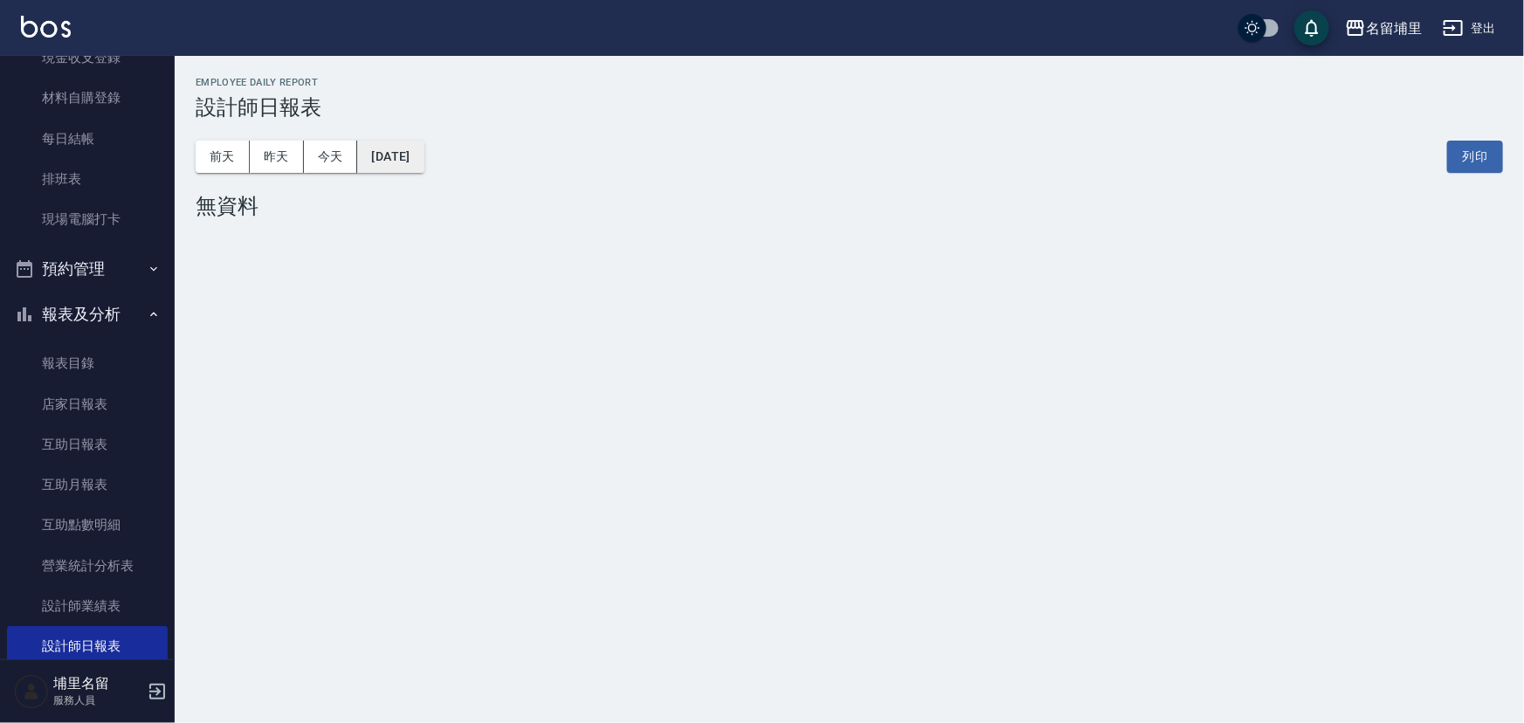
click at [380, 161] on button "[DATE]" at bounding box center [390, 157] width 66 height 32
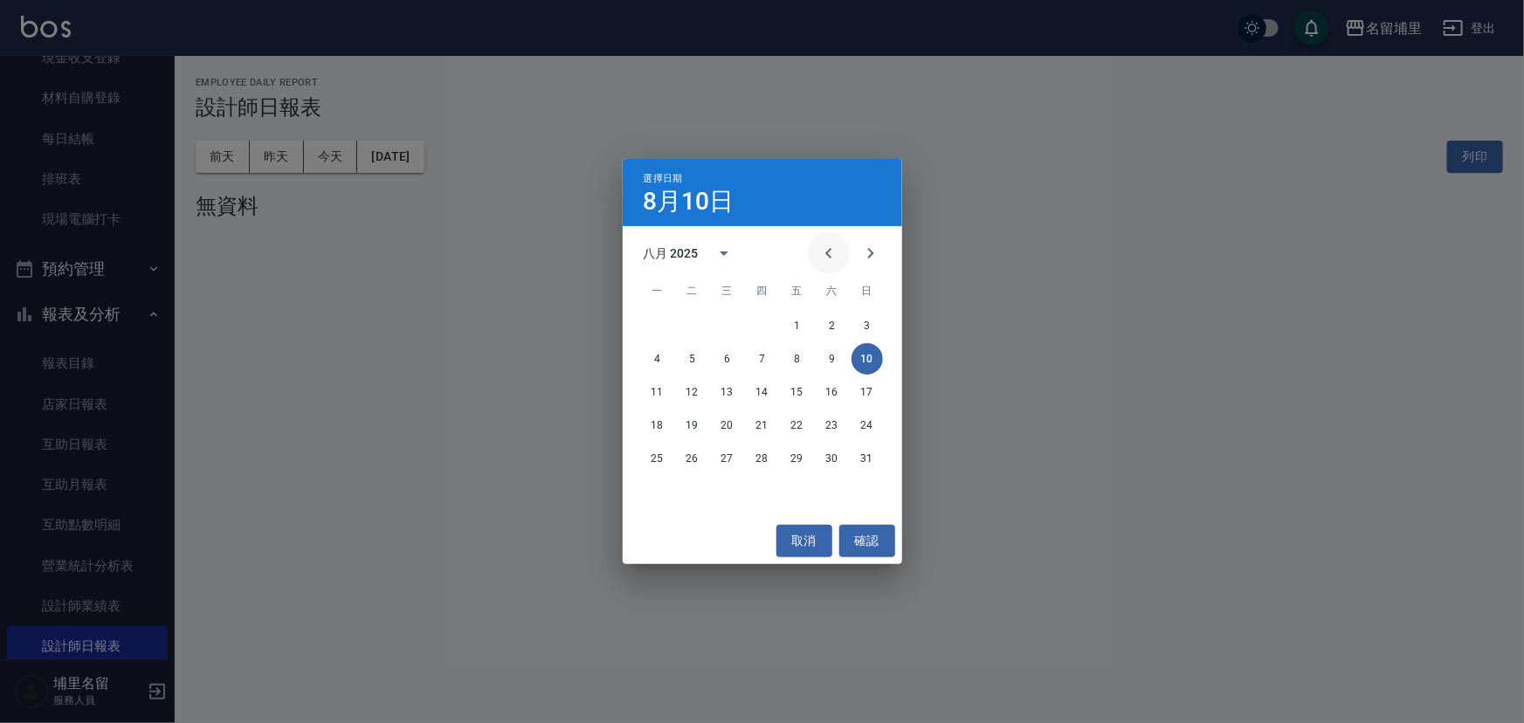
click at [827, 253] on icon "Previous month" at bounding box center [828, 253] width 6 height 10
click at [752, 459] on button "31" at bounding box center [762, 458] width 31 height 31
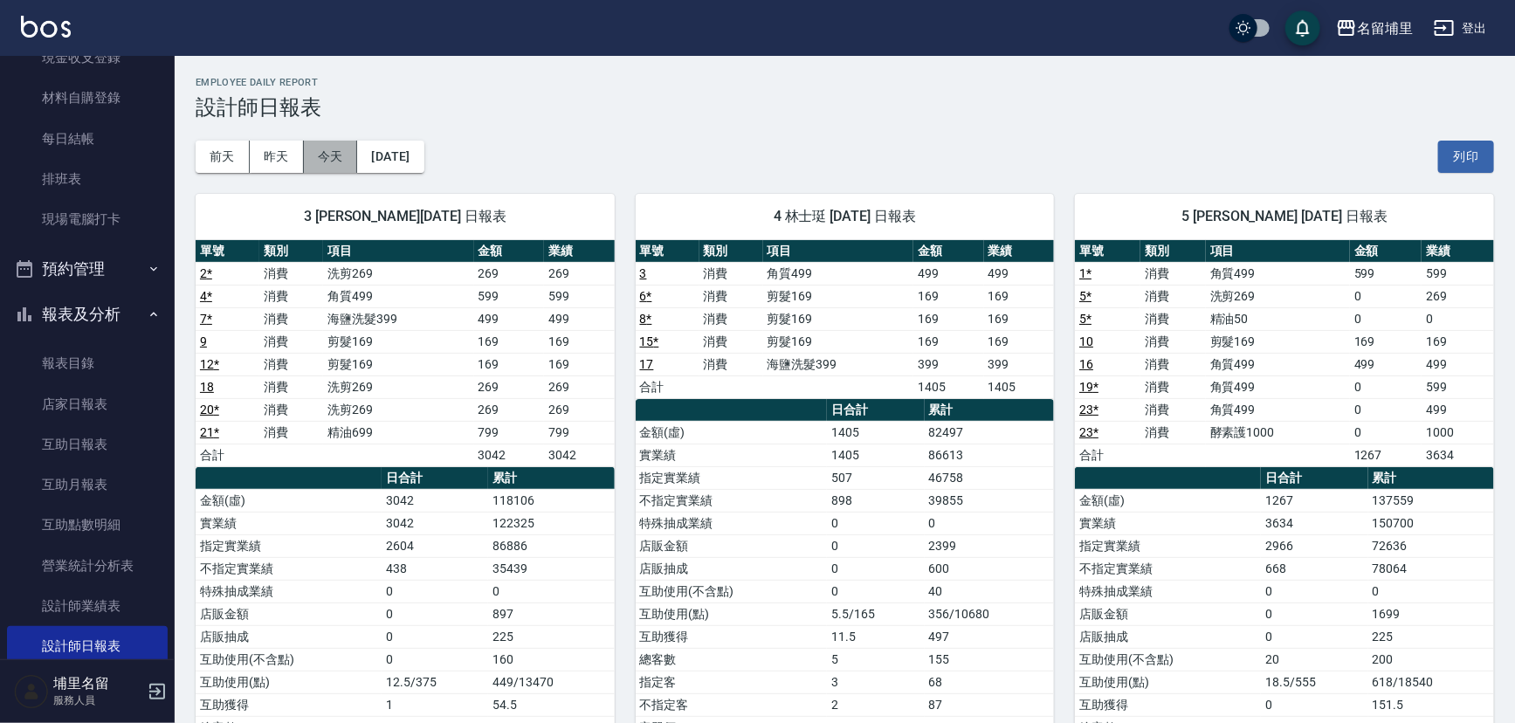
click at [333, 158] on button "今天" at bounding box center [331, 157] width 54 height 32
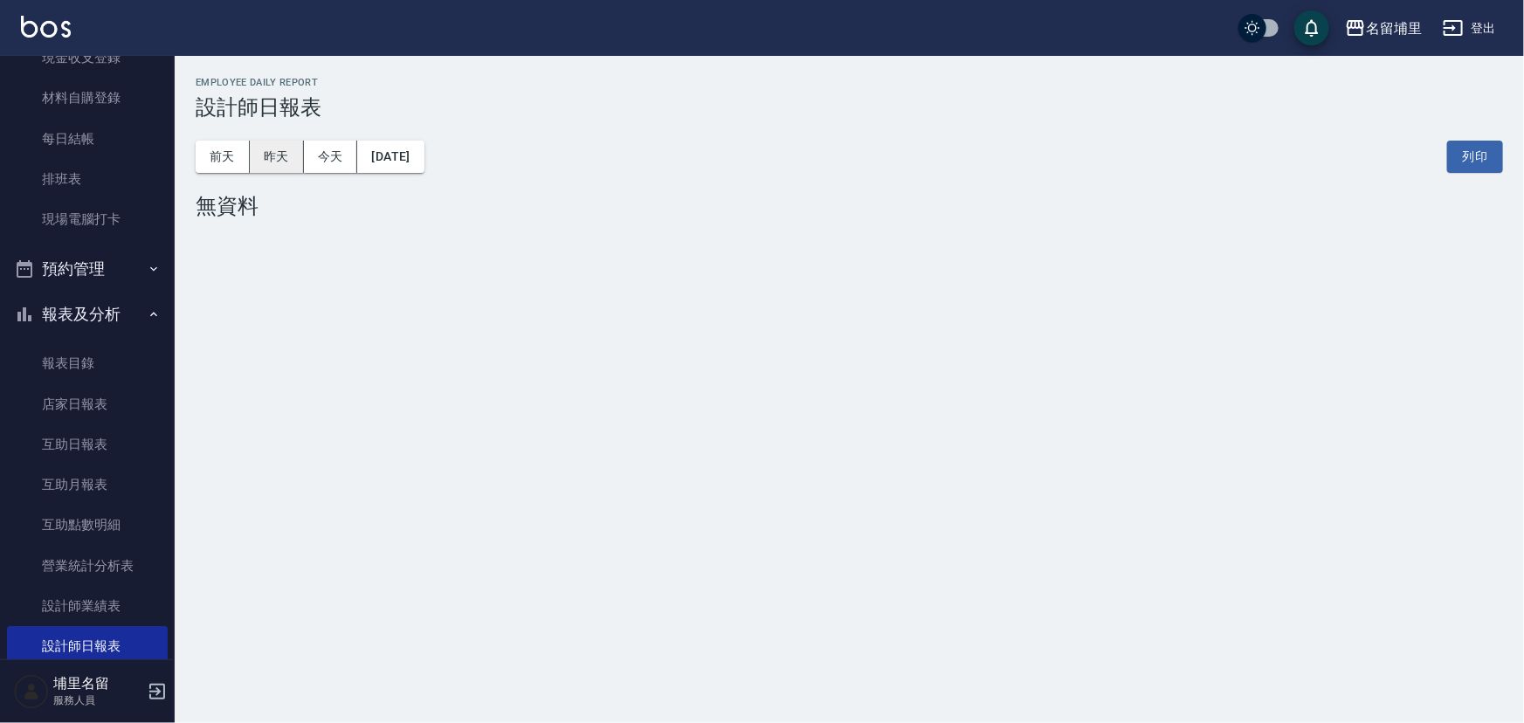
click at [289, 157] on button "昨天" at bounding box center [277, 157] width 54 height 32
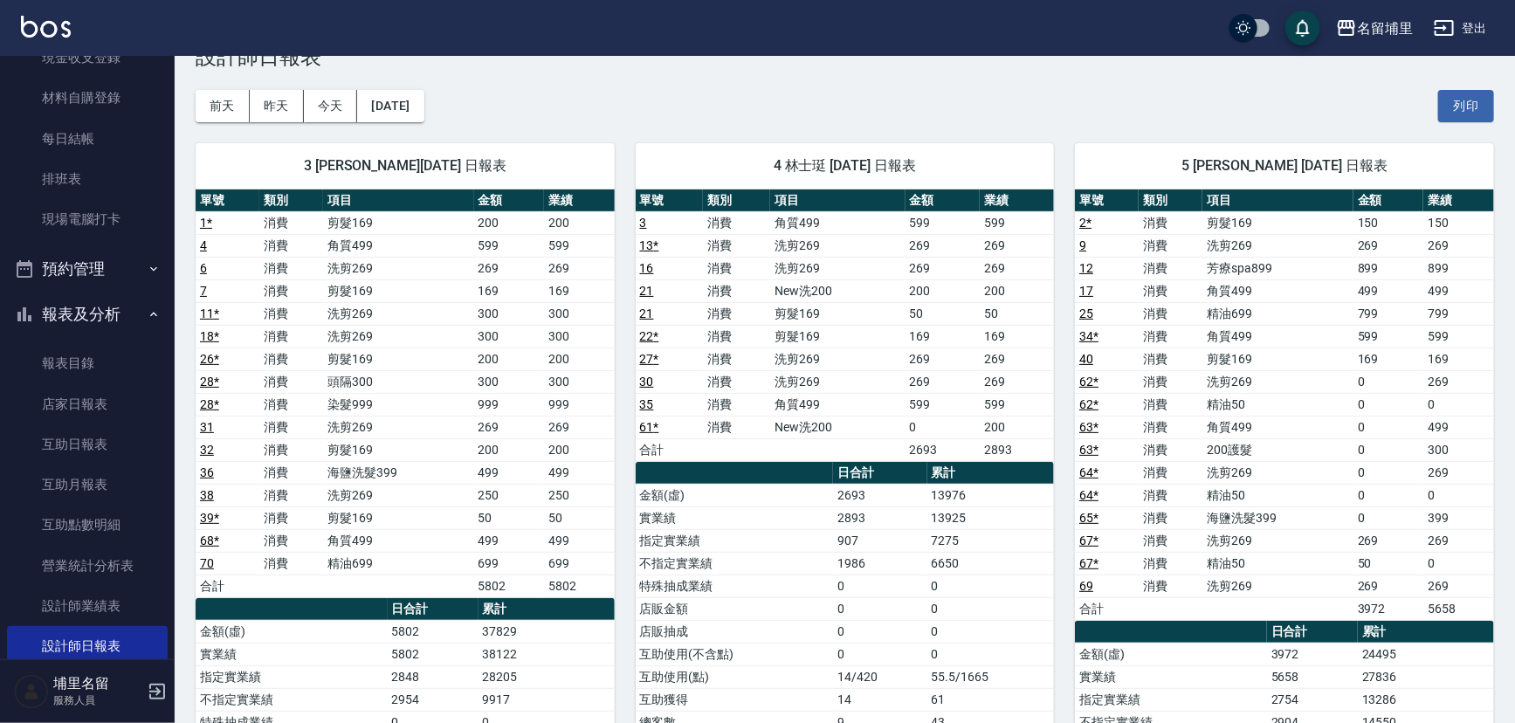
scroll to position [79, 0]
